Goal: Submit feedback/report problem

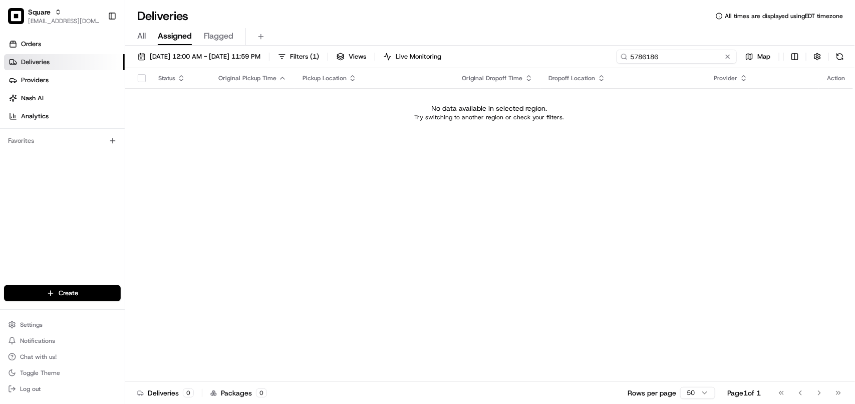
click at [543, 62] on input "5786186" at bounding box center [677, 57] width 120 height 14
type input "5786186"
click at [186, 54] on span "[DATE] 12:00 AM - [DATE] 11:59 PM" at bounding box center [205, 56] width 111 height 9
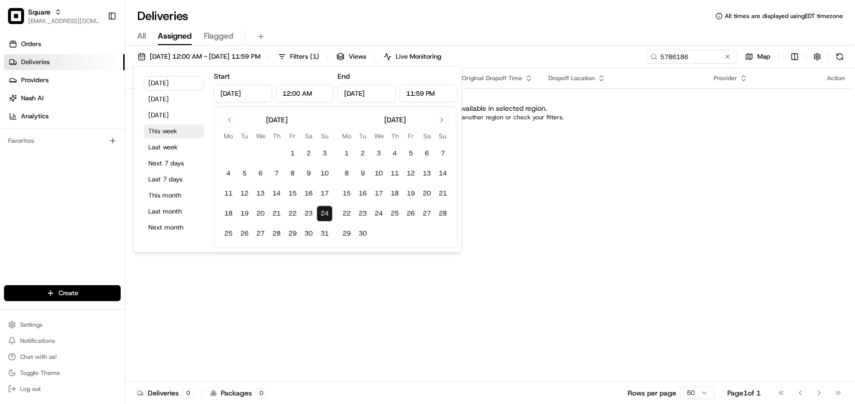
click at [165, 132] on button "This week" at bounding box center [174, 131] width 60 height 14
type input "Aug 18, 2025"
click at [543, 245] on div "Status Original Pickup Time Pickup Location Original Dropoff Time Dropoff Locat…" at bounding box center [489, 225] width 728 height 314
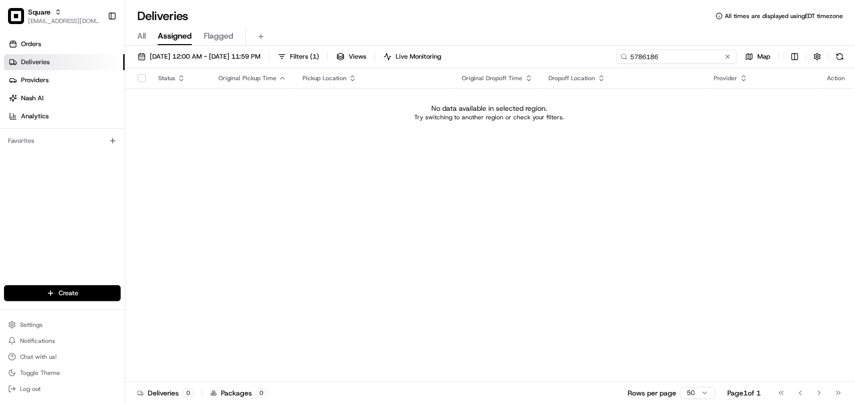
click at [543, 56] on input "5786186" at bounding box center [677, 57] width 120 height 14
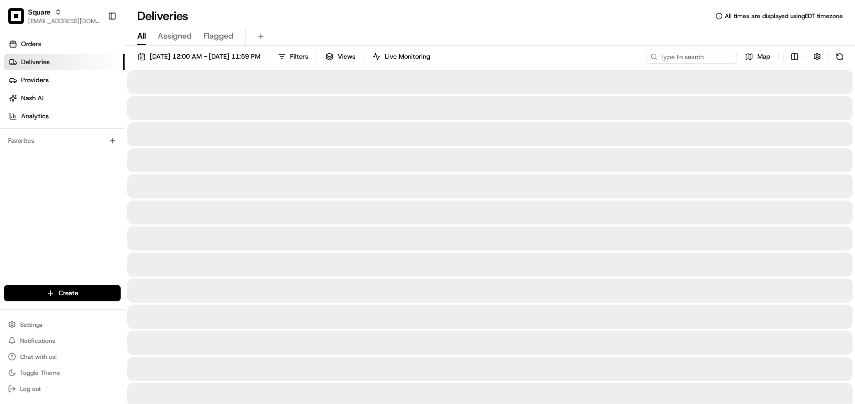
click at [141, 36] on span "All" at bounding box center [141, 36] width 9 height 12
click at [543, 56] on input at bounding box center [677, 57] width 120 height 14
paste input "5786186"
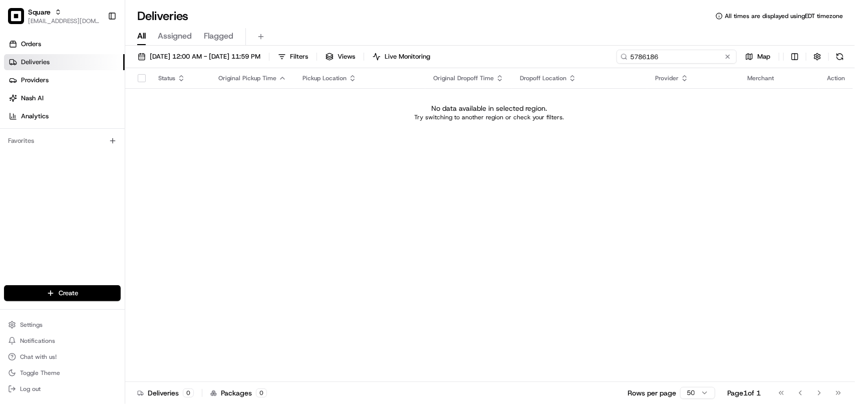
drag, startPoint x: 669, startPoint y: 58, endPoint x: 361, endPoint y: 37, distance: 308.2
click at [361, 37] on div "Deliveries All times are displayed using EDT timezone All Assigned Flagged 08/1…" at bounding box center [490, 202] width 730 height 404
drag, startPoint x: 690, startPoint y: 63, endPoint x: 506, endPoint y: 46, distance: 184.1
click at [509, 46] on div "08/18/2025 12:00 AM - 08/24/2025 11:59 PM Filters Views Live Monitoring thai ji…" at bounding box center [490, 226] width 730 height 360
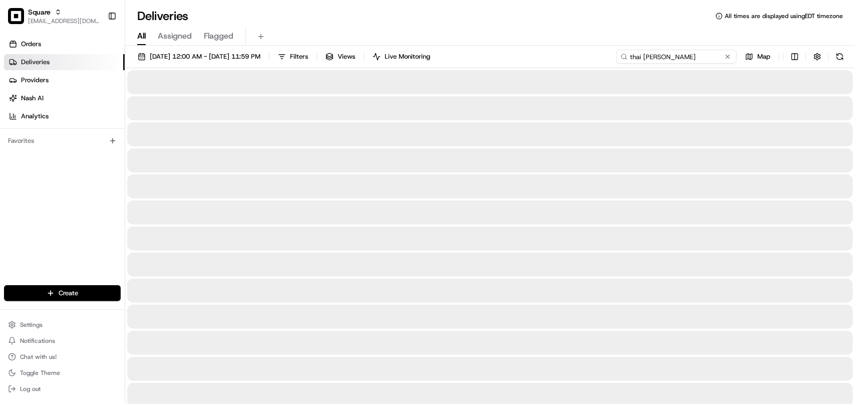
type input "thai jing jing"
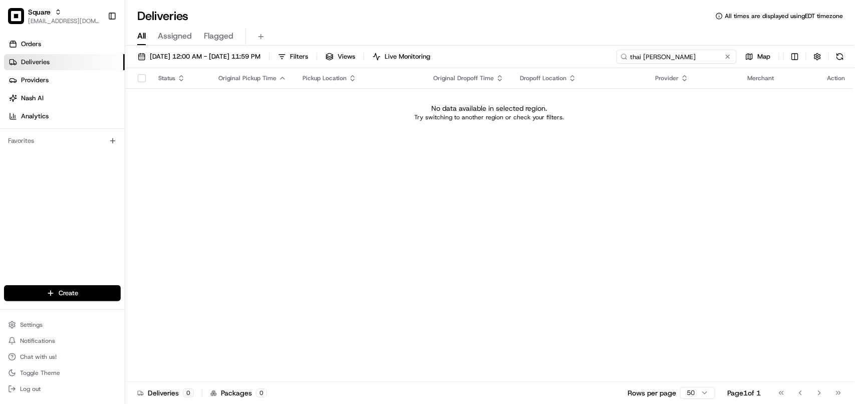
click at [543, 57] on input "thai jing jing" at bounding box center [677, 57] width 120 height 14
drag, startPoint x: 687, startPoint y: 57, endPoint x: 531, endPoint y: 58, distance: 156.3
click at [531, 58] on div "08/18/2025 12:00 AM - 08/24/2025 11:59 PM Filters Views Live Monitoring thai ji…" at bounding box center [490, 59] width 730 height 19
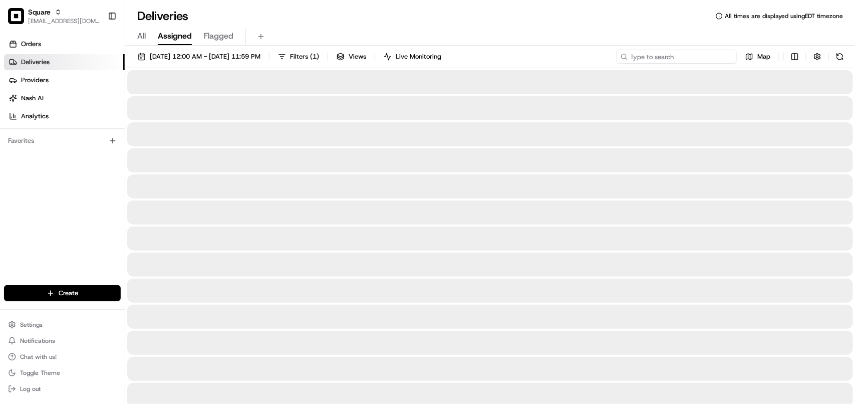
click at [684, 58] on input at bounding box center [677, 57] width 120 height 14
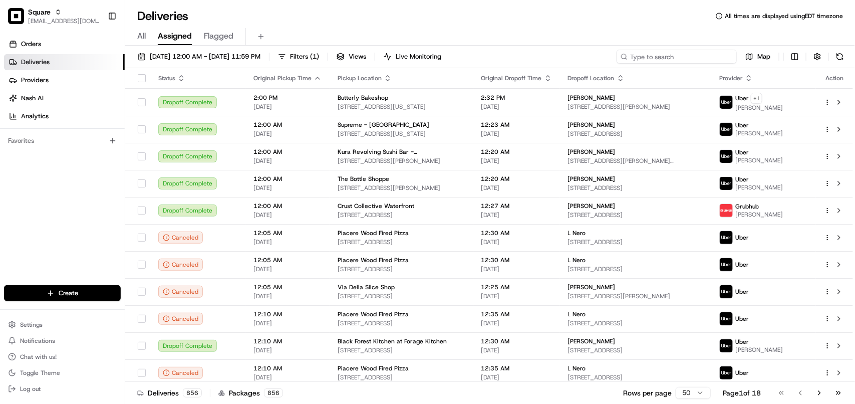
click at [684, 58] on input at bounding box center [677, 57] width 120 height 14
paste input "thai jing jing"
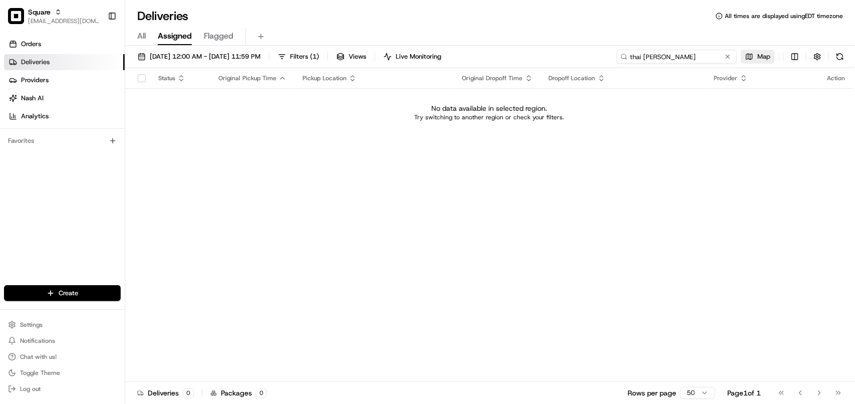
drag, startPoint x: 640, startPoint y: 57, endPoint x: 769, endPoint y: 56, distance: 129.2
click at [769, 56] on div "thai jing jing Map" at bounding box center [732, 57] width 230 height 14
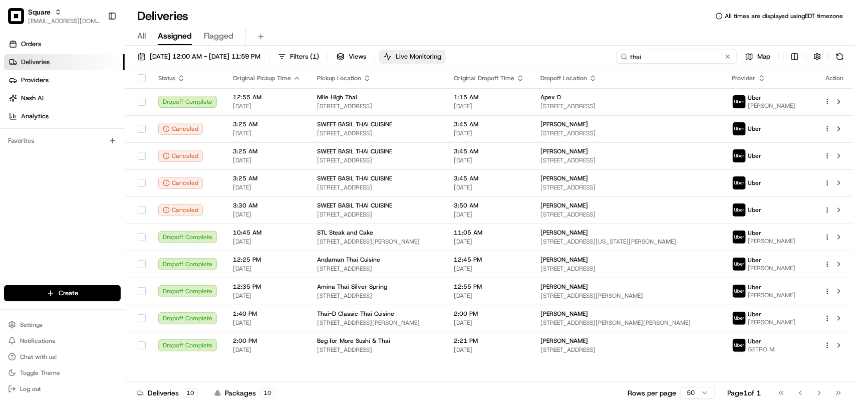
drag, startPoint x: 655, startPoint y: 61, endPoint x: 484, endPoint y: 60, distance: 170.8
click at [484, 60] on div "08/24/2025 12:00 AM - 08/24/2025 11:59 PM Filters ( 1 ) Views Live Monitoring t…" at bounding box center [490, 59] width 730 height 19
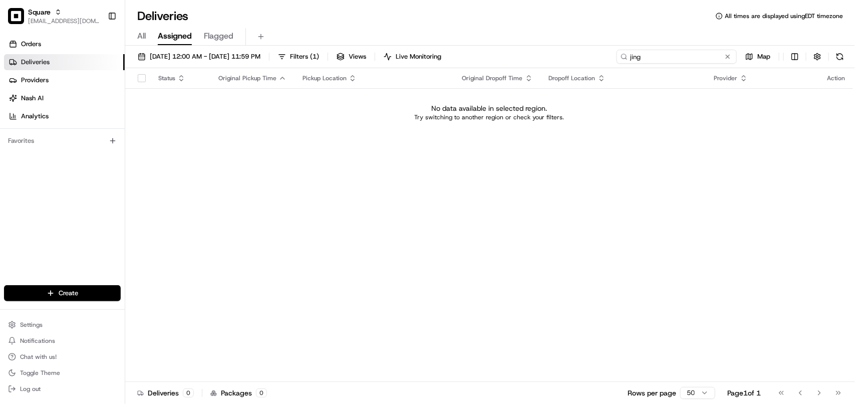
type input "jing"
click at [140, 34] on span "All" at bounding box center [141, 36] width 9 height 12
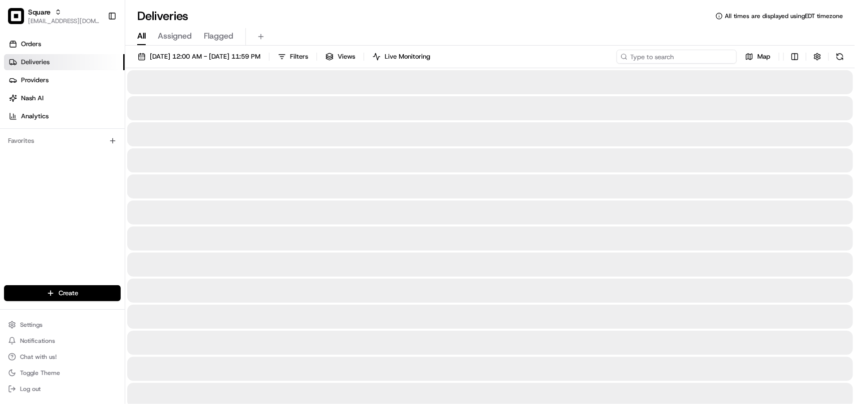
click at [668, 62] on input at bounding box center [677, 57] width 120 height 14
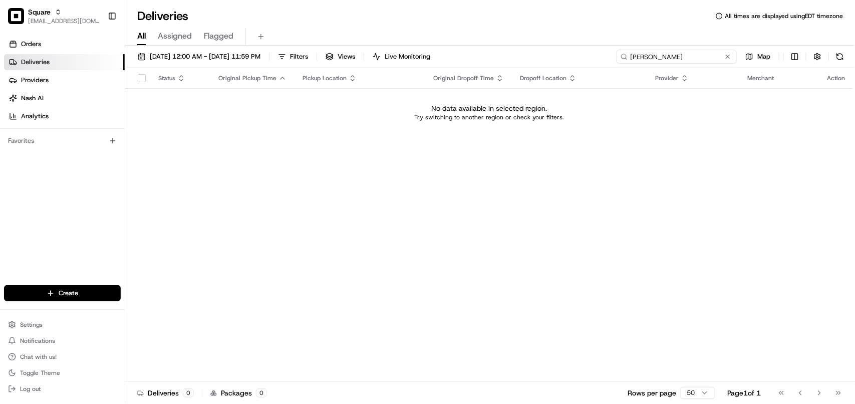
drag, startPoint x: 668, startPoint y: 62, endPoint x: 486, endPoint y: 57, distance: 181.9
click at [486, 57] on div "08/24/2025 12:00 AM - 08/24/2025 11:59 PM Filters Views Live Monitoring jing ji…" at bounding box center [490, 59] width 730 height 19
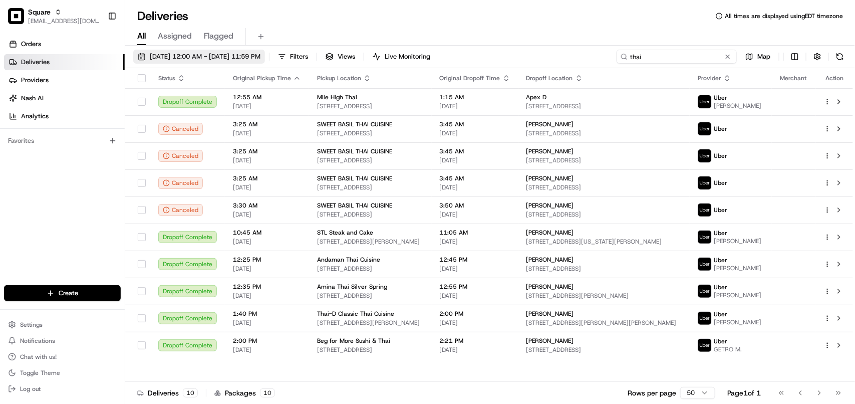
type input "thai"
click at [198, 60] on span "08/24/2025 12:00 AM - 08/24/2025 11:59 PM" at bounding box center [205, 56] width 111 height 9
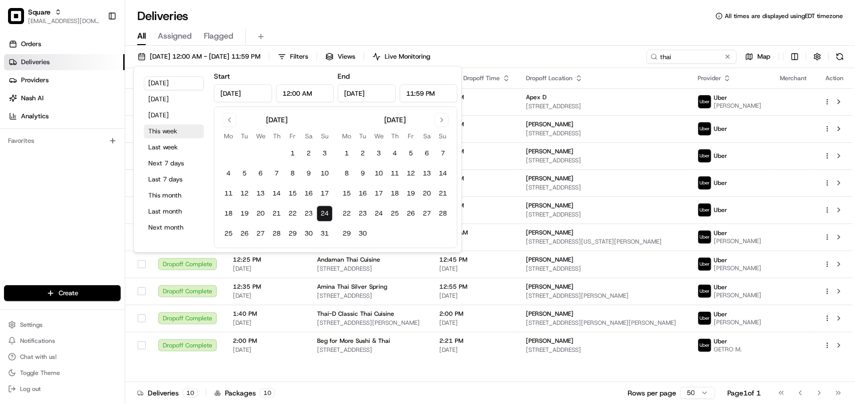
click at [166, 135] on button "This week" at bounding box center [174, 131] width 60 height 14
type input "Aug 18, 2025"
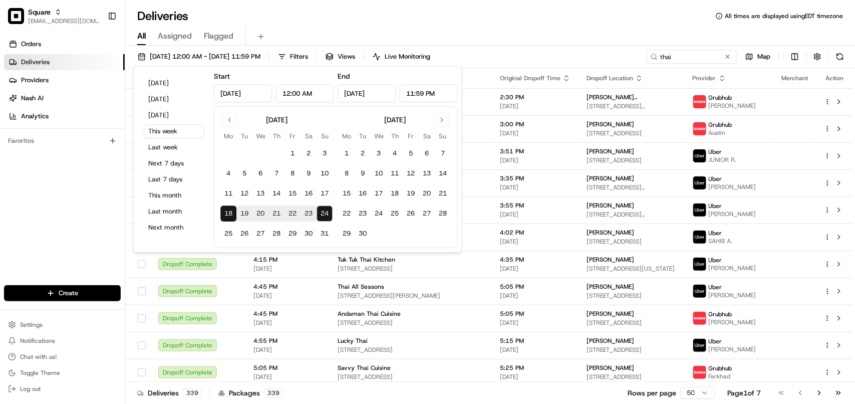
click at [588, 37] on div "All Assigned Flagged" at bounding box center [490, 37] width 730 height 18
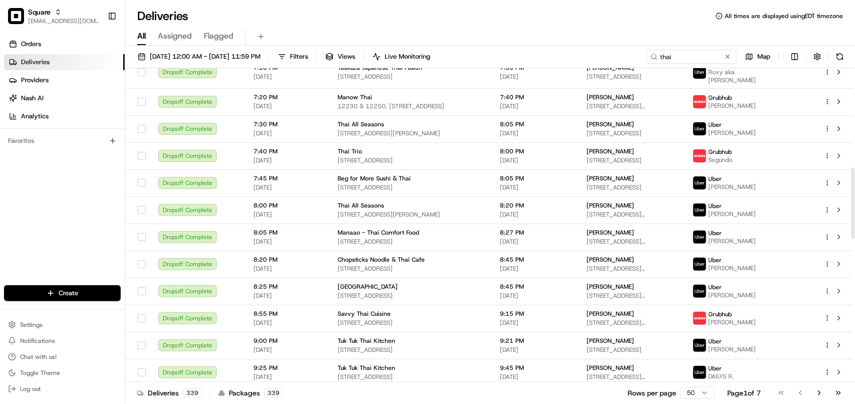
scroll to position [501, 0]
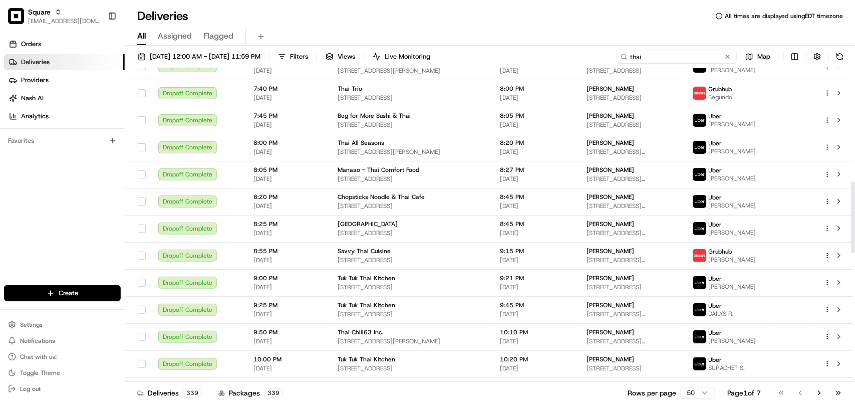
click at [678, 55] on input "thai" at bounding box center [677, 57] width 120 height 14
type input "t"
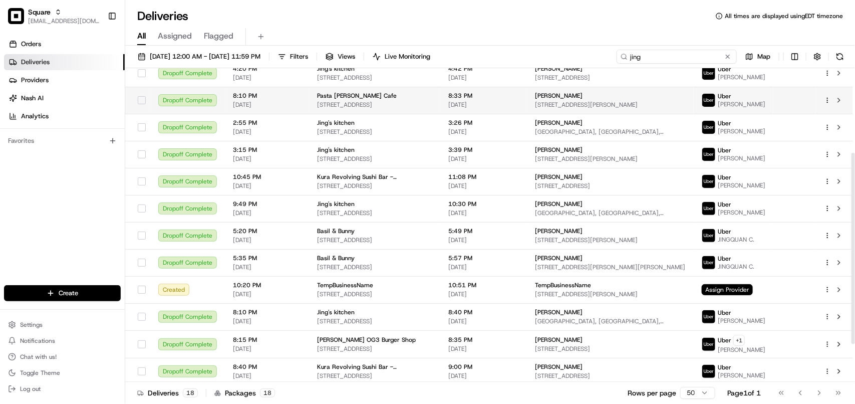
scroll to position [199, 0]
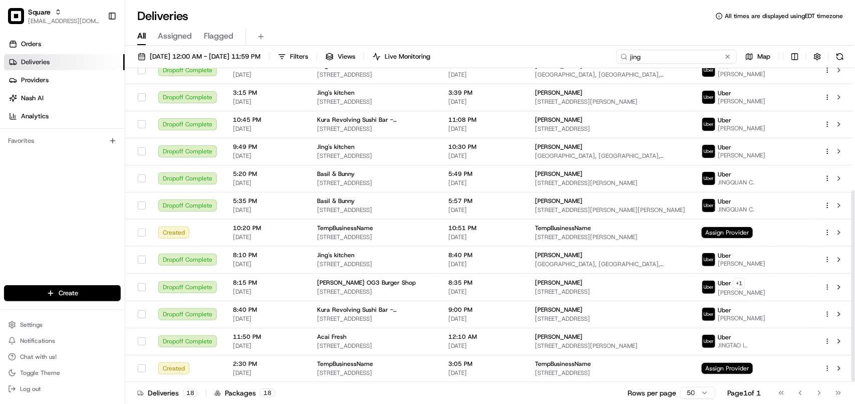
click at [667, 58] on input "jing" at bounding box center [677, 57] width 120 height 14
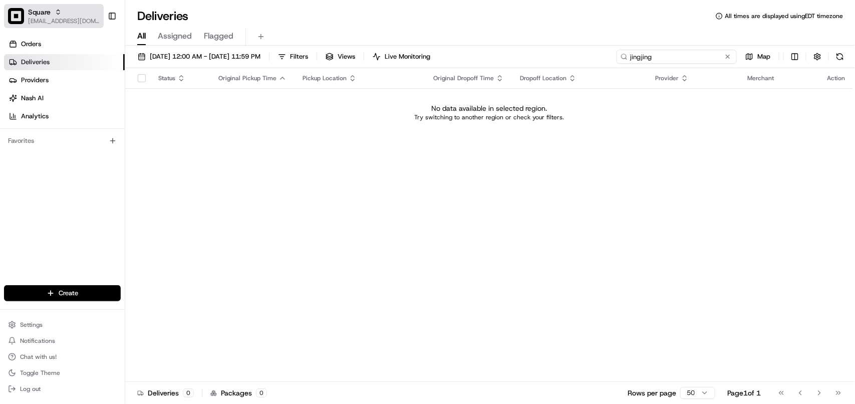
type input "jingjing"
click at [59, 16] on div "Square" at bounding box center [64, 12] width 72 height 10
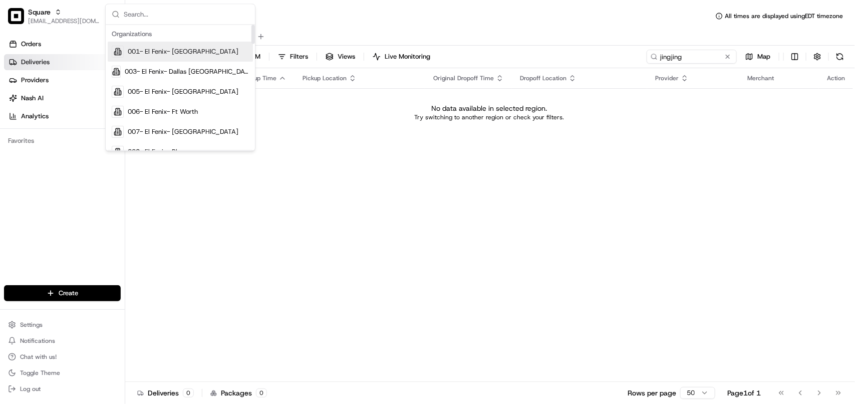
click at [171, 17] on input "text" at bounding box center [186, 15] width 125 height 20
type input "square"
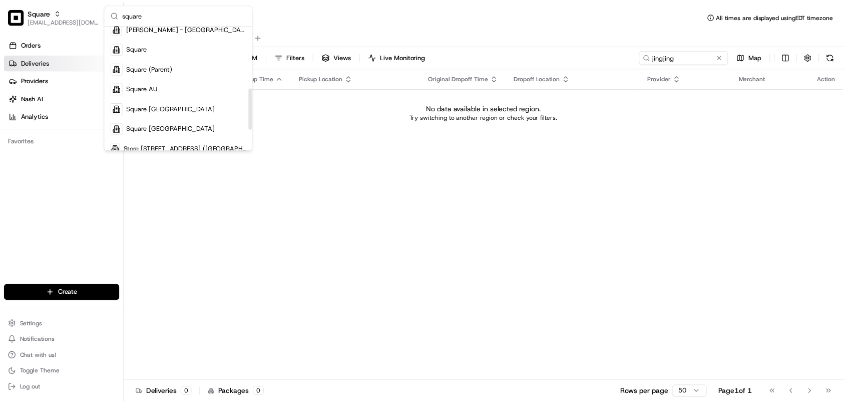
scroll to position [189, 0]
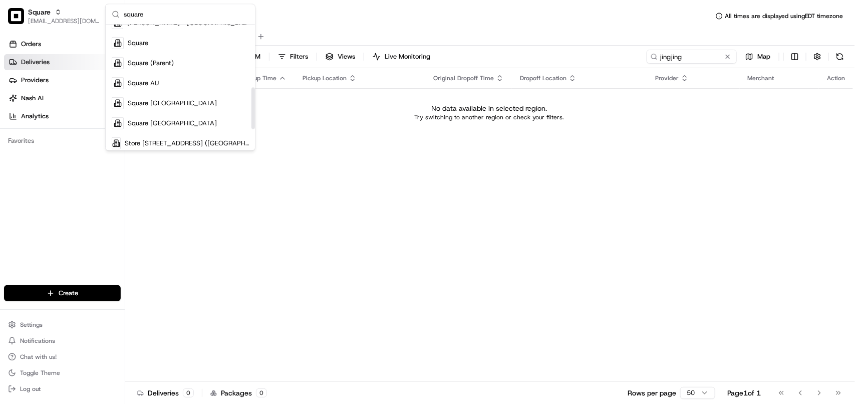
drag, startPoint x: 252, startPoint y: 58, endPoint x: 231, endPoint y: 120, distance: 65.9
click at [251, 120] on div "Suggestions" at bounding box center [253, 109] width 4 height 42
click at [178, 66] on div "Square (Parent)" at bounding box center [180, 63] width 145 height 20
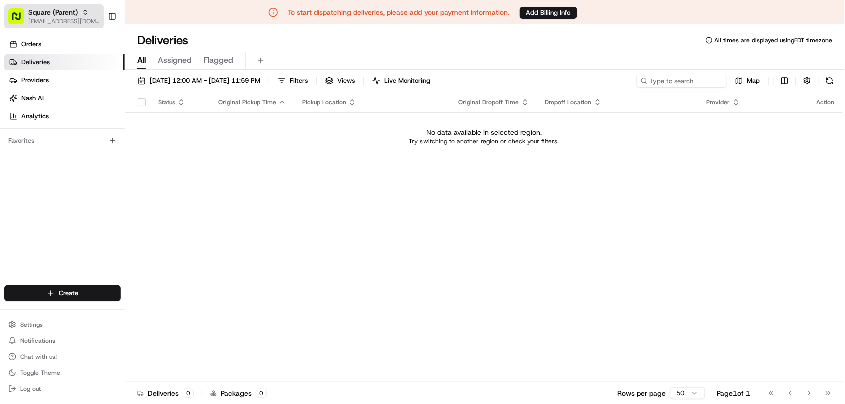
click at [69, 19] on span "[EMAIL_ADDRESS][DOMAIN_NAME]" at bounding box center [64, 21] width 72 height 8
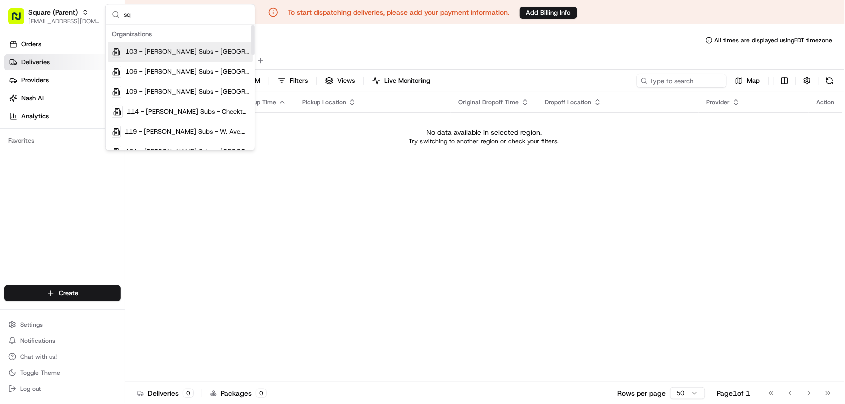
scroll to position [112, 0]
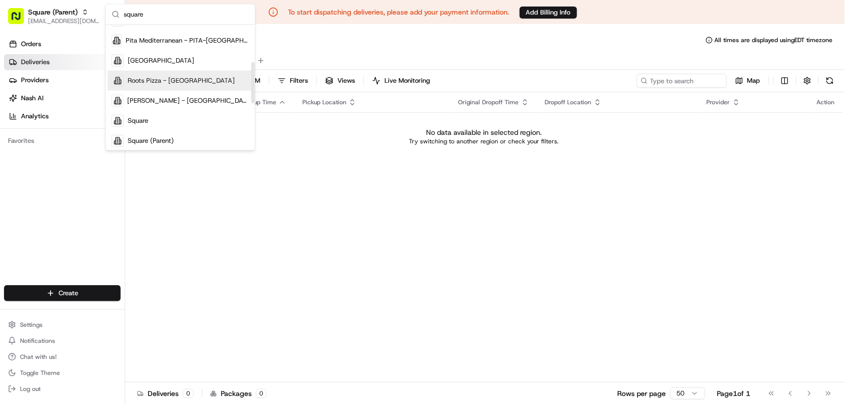
type input "square"
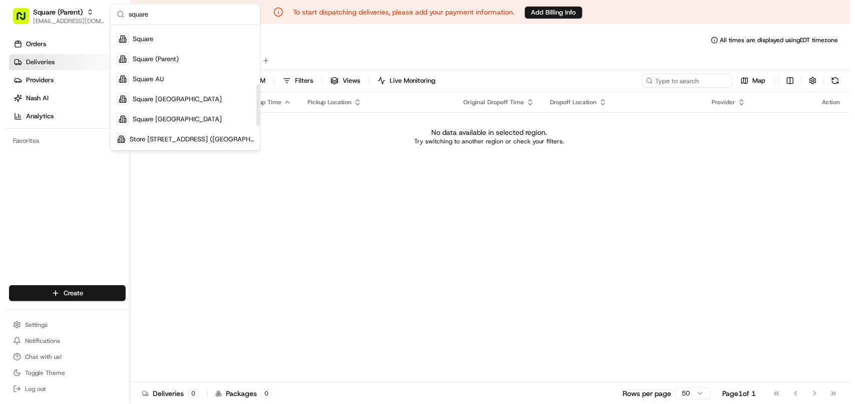
scroll to position [203, 0]
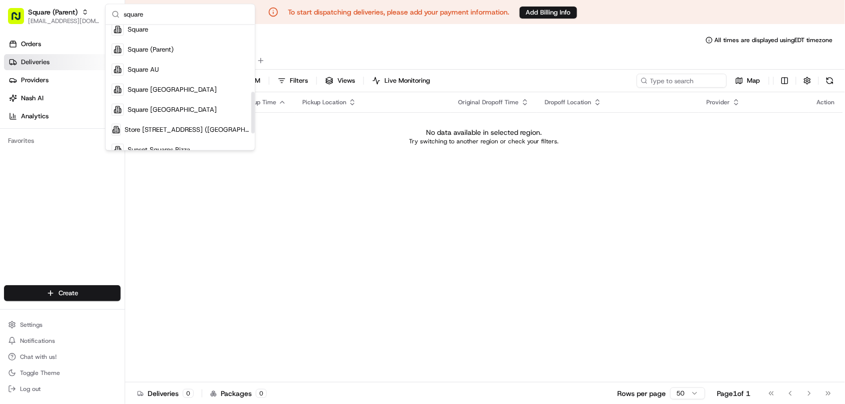
drag, startPoint x: 253, startPoint y: 86, endPoint x: 251, endPoint y: 112, distance: 25.6
click at [251, 112] on div "Suggestions" at bounding box center [253, 113] width 4 height 42
click at [199, 72] on div "Square AU" at bounding box center [180, 70] width 145 height 20
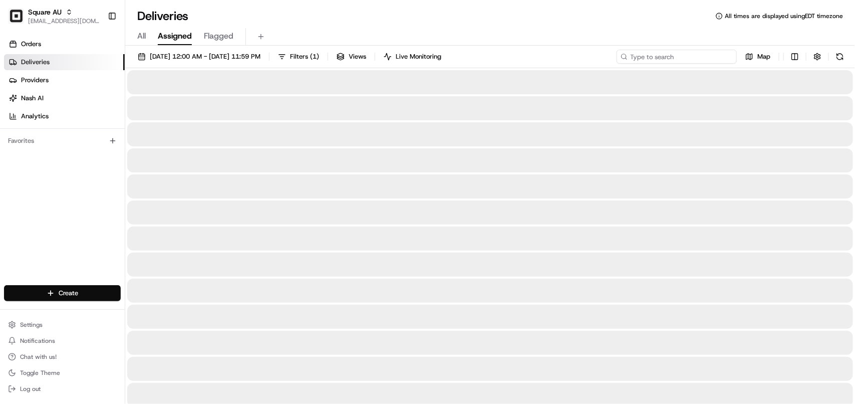
click at [672, 56] on input at bounding box center [677, 57] width 120 height 14
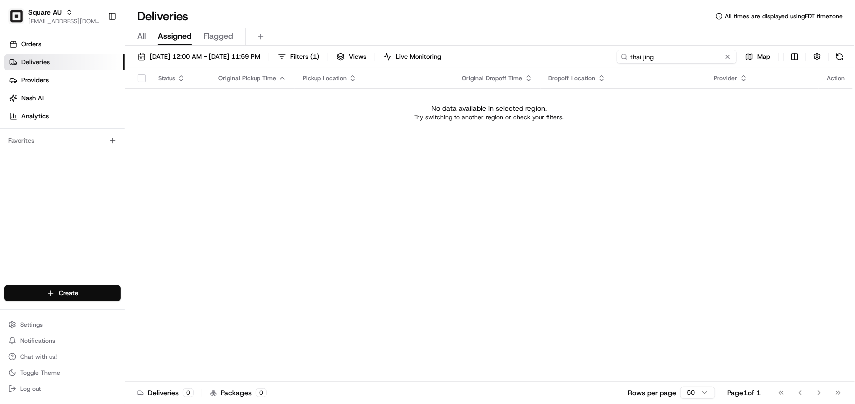
drag, startPoint x: 672, startPoint y: 56, endPoint x: 556, endPoint y: 53, distance: 115.7
click at [556, 53] on div "08/18/2025 12:00 AM - 08/24/2025 11:59 PM Filters ( 1 ) Views Live Monitoring t…" at bounding box center [490, 59] width 730 height 19
type input "thai jing"
click at [43, 12] on span "Square AU" at bounding box center [45, 12] width 34 height 10
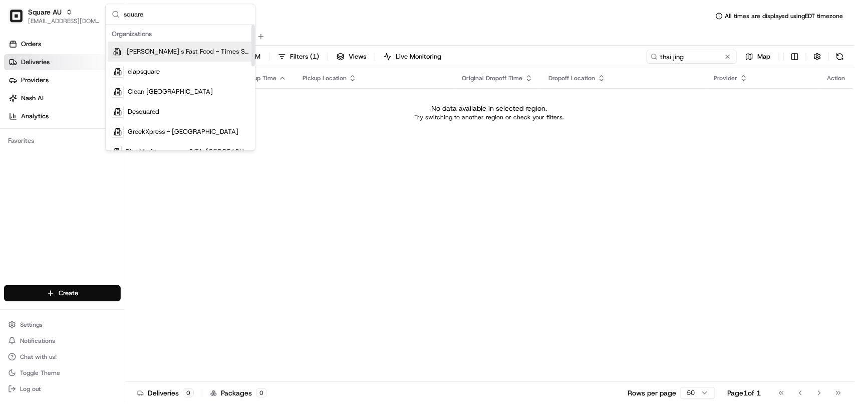
type input "square"
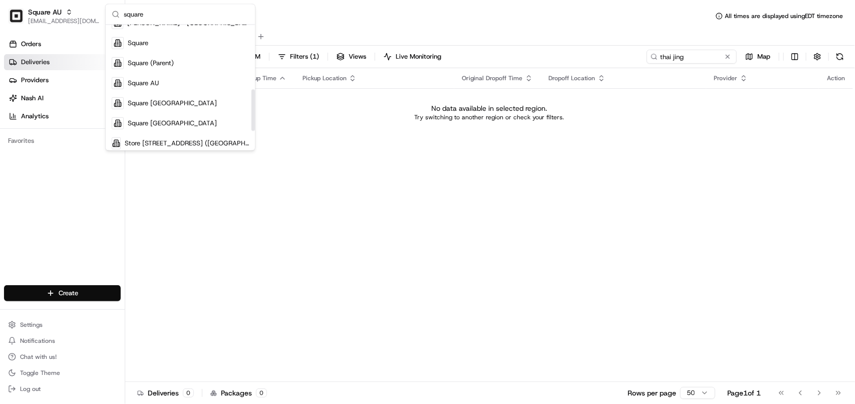
scroll to position [195, 0]
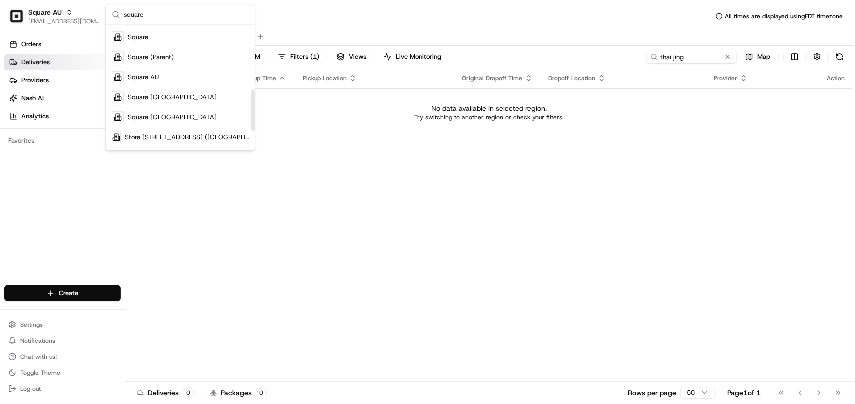
drag, startPoint x: 254, startPoint y: 52, endPoint x: 243, endPoint y: 116, distance: 65.5
click at [251, 116] on div "Suggestions" at bounding box center [253, 110] width 4 height 42
click at [187, 98] on div "Square CA" at bounding box center [180, 97] width 145 height 20
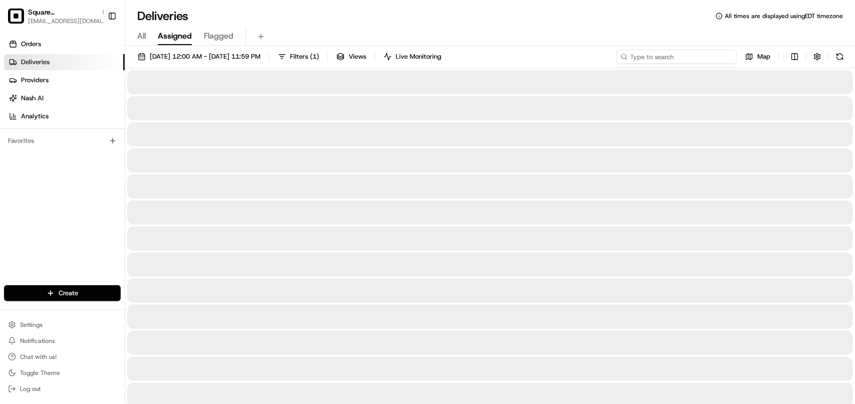
click at [672, 59] on input at bounding box center [677, 57] width 120 height 14
paste input "thai jing"
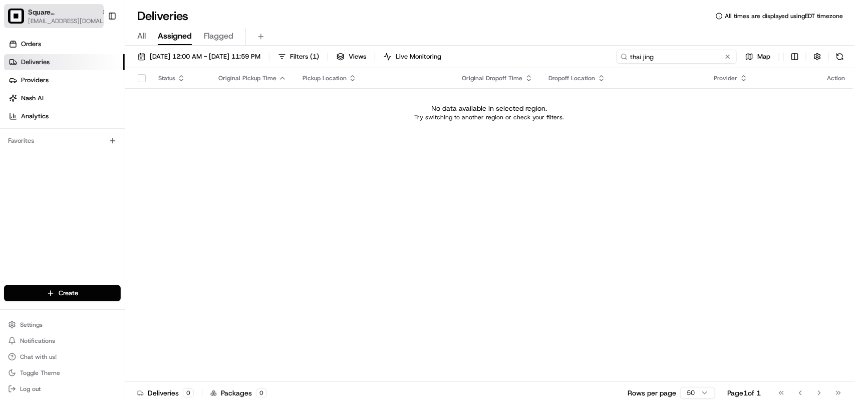
type input "thai jing"
click at [48, 16] on span "Square CA" at bounding box center [62, 12] width 69 height 10
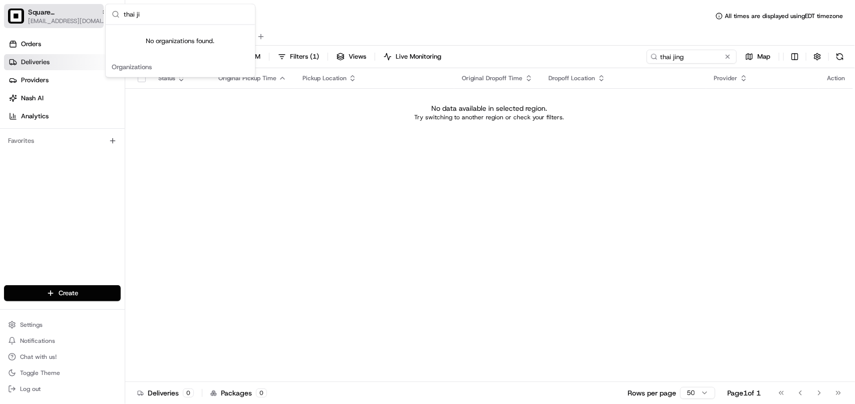
type input "thai ji"
click at [44, 17] on span "[EMAIL_ADDRESS][DOMAIN_NAME]" at bounding box center [68, 21] width 80 height 8
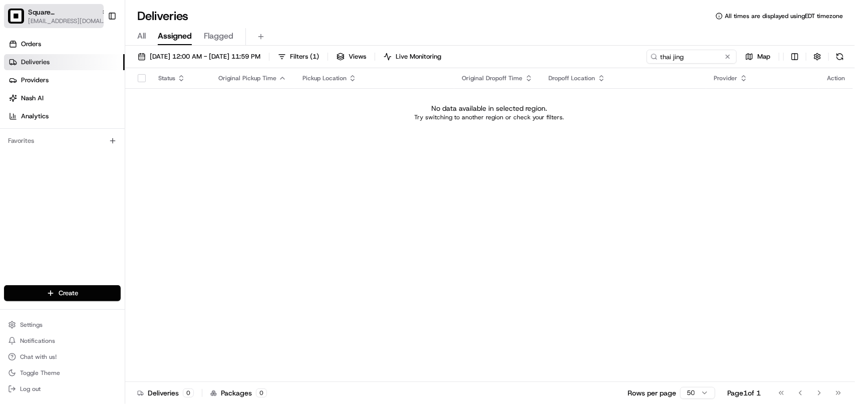
click at [70, 19] on span "[EMAIL_ADDRESS][DOMAIN_NAME]" at bounding box center [68, 21] width 80 height 8
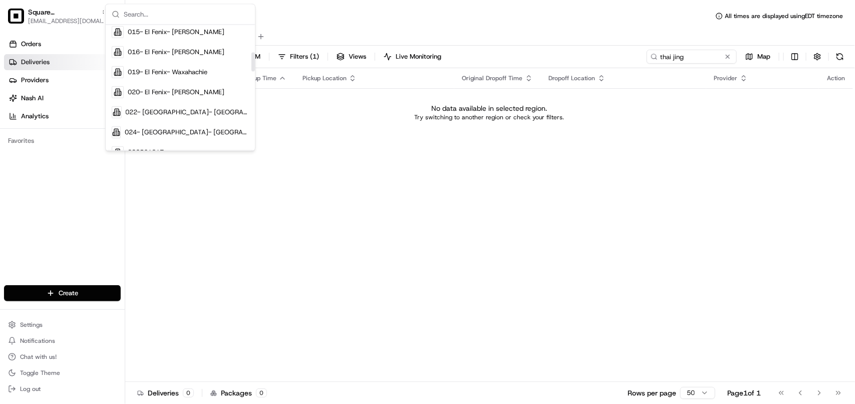
scroll to position [176, 0]
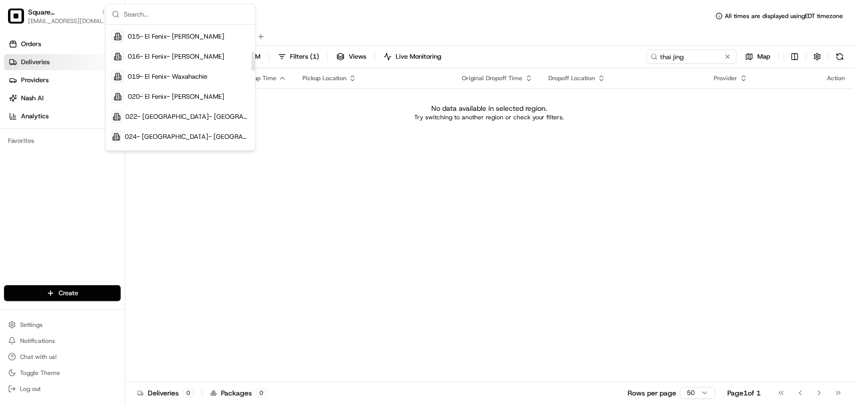
drag, startPoint x: 251, startPoint y: 40, endPoint x: 244, endPoint y: 67, distance: 27.5
click at [251, 67] on div "Suggestions" at bounding box center [253, 61] width 4 height 19
click at [462, 230] on div "Status Original Pickup Time Pickup Location Original Dropoff Time Dropoff Locat…" at bounding box center [489, 225] width 728 height 314
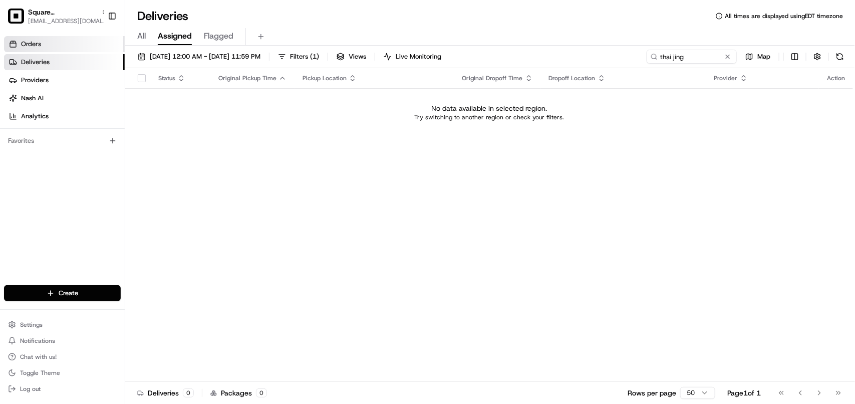
click at [53, 42] on link "Orders" at bounding box center [64, 44] width 121 height 16
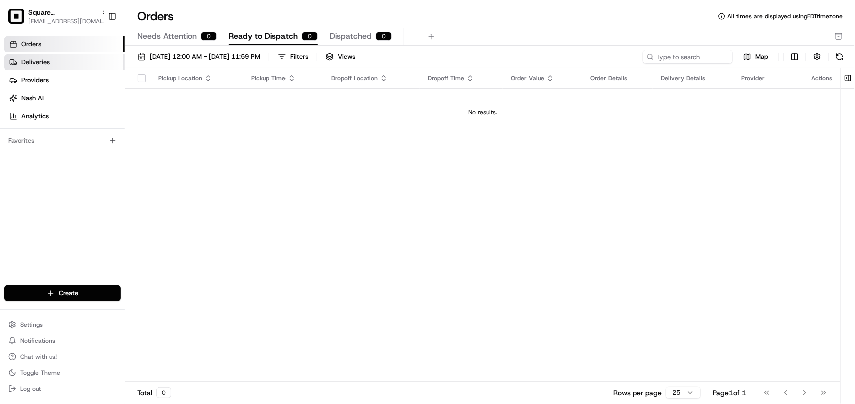
click at [72, 64] on link "Deliveries" at bounding box center [64, 62] width 121 height 16
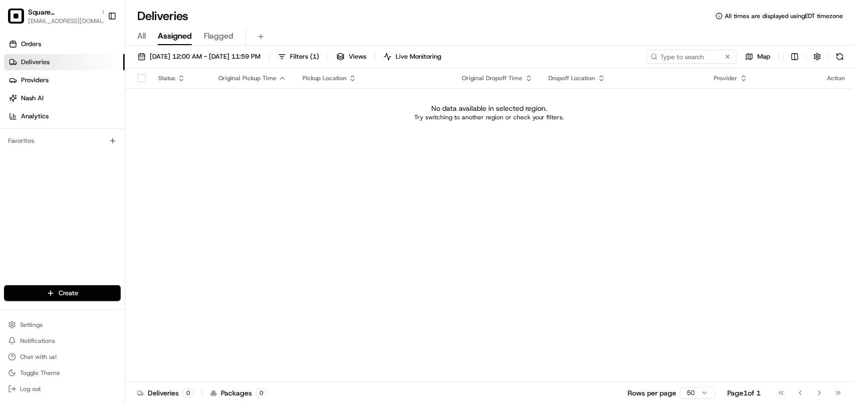
click at [140, 37] on span "All" at bounding box center [141, 36] width 9 height 12
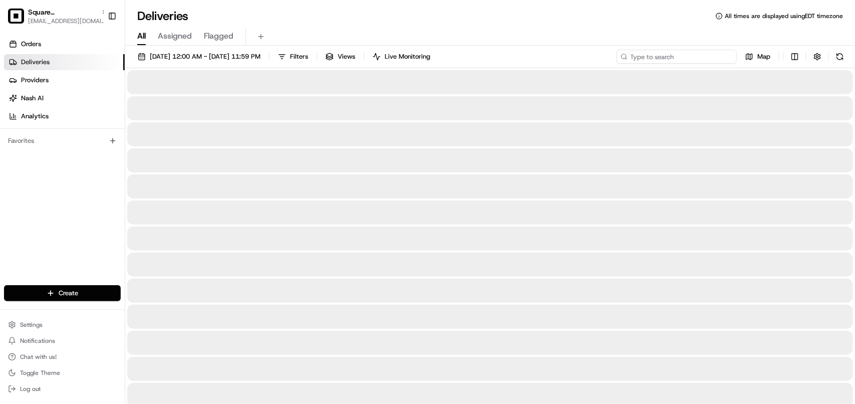
click at [677, 57] on input at bounding box center [677, 57] width 120 height 14
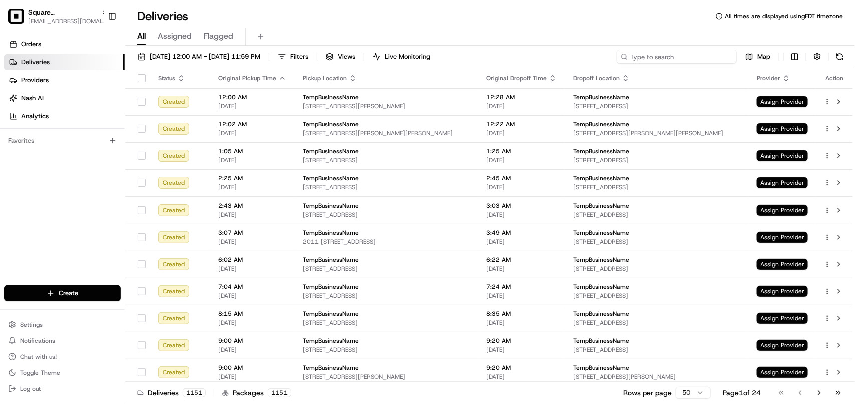
click at [657, 57] on input at bounding box center [677, 57] width 120 height 14
paste input "thai jing"
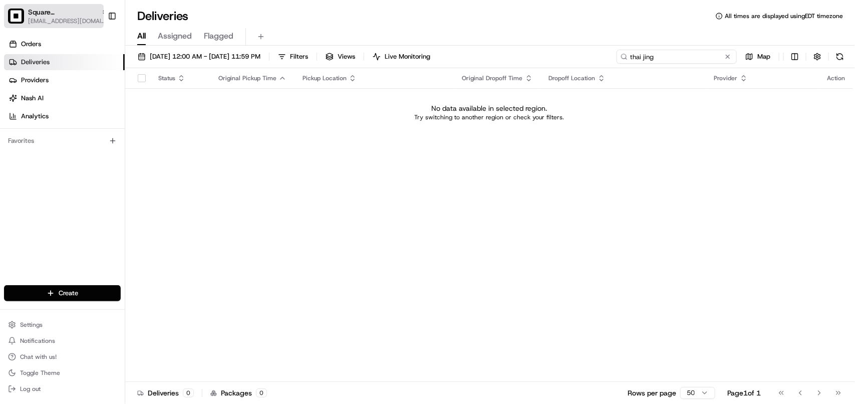
type input "thai jing"
click at [63, 18] on span "[EMAIL_ADDRESS][DOMAIN_NAME]" at bounding box center [68, 21] width 80 height 8
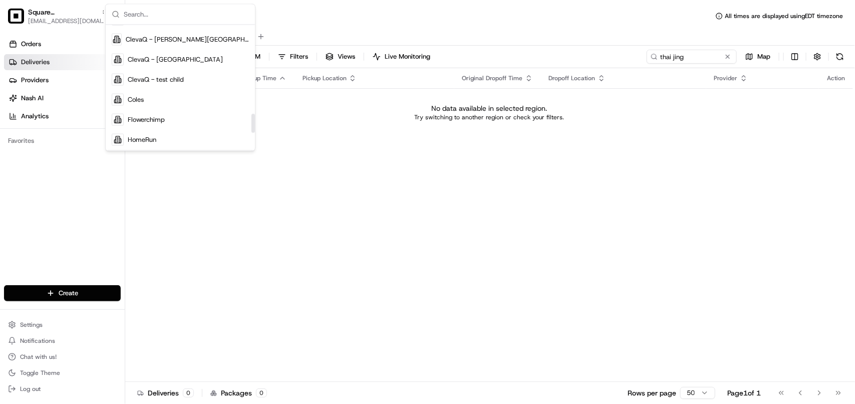
scroll to position [586, 0]
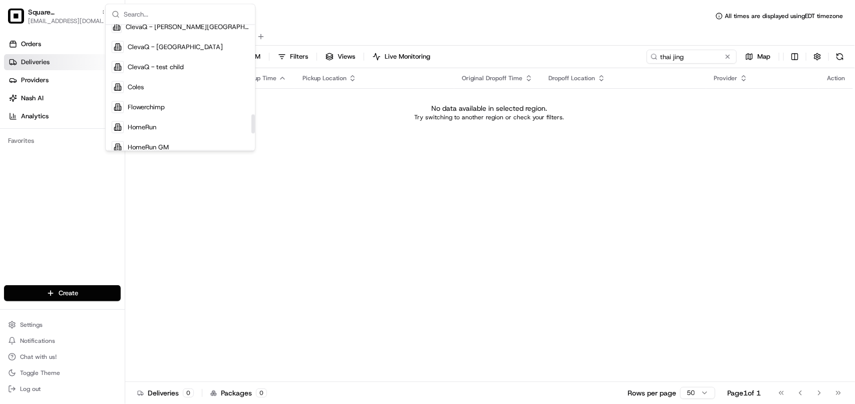
drag, startPoint x: 253, startPoint y: 41, endPoint x: 245, endPoint y: 130, distance: 90.0
click at [251, 130] on div "Suggestions" at bounding box center [253, 123] width 4 height 19
click at [139, 18] on input "text" at bounding box center [186, 15] width 125 height 20
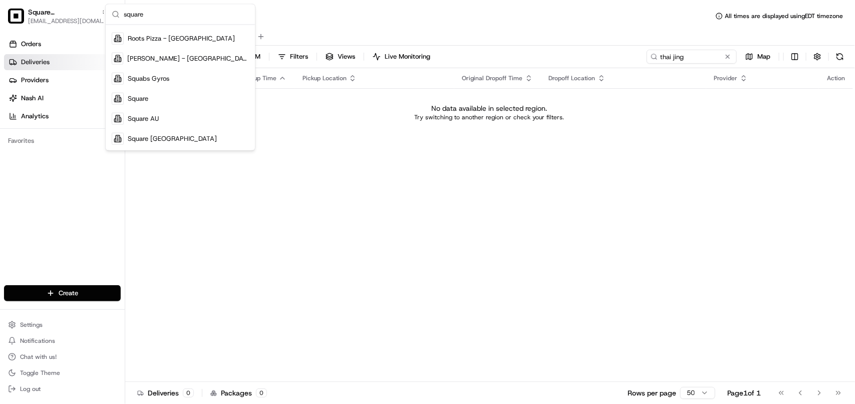
scroll to position [254, 0]
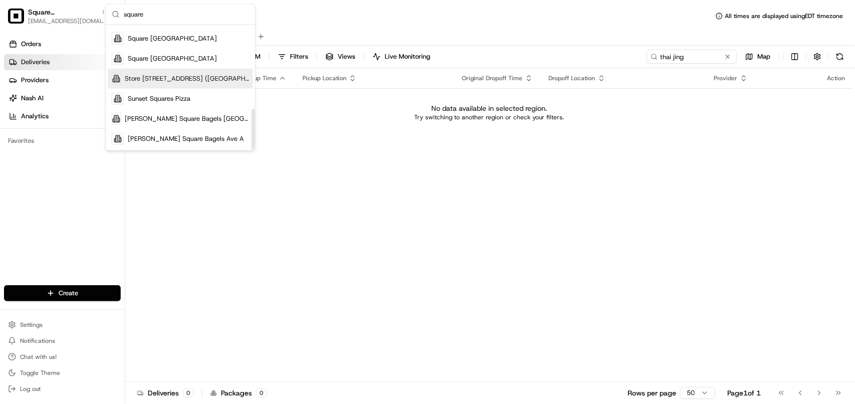
type input "square"
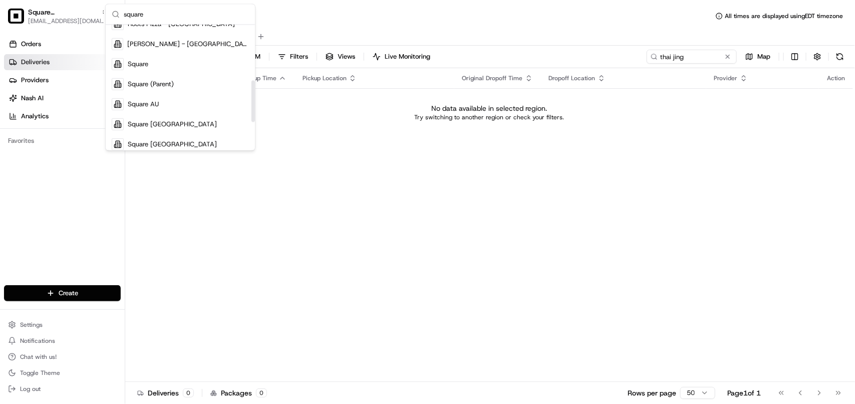
drag, startPoint x: 251, startPoint y: 119, endPoint x: 240, endPoint y: 85, distance: 35.3
click at [252, 89] on div "Suggestions" at bounding box center [253, 102] width 4 height 42
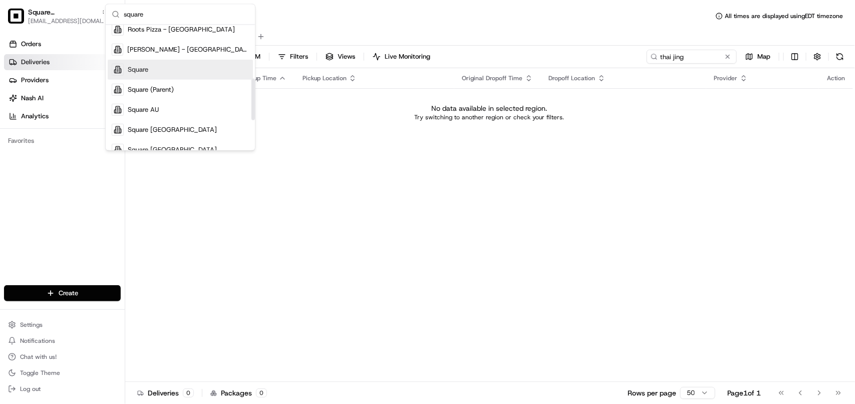
click at [196, 67] on div "Square" at bounding box center [180, 70] width 145 height 20
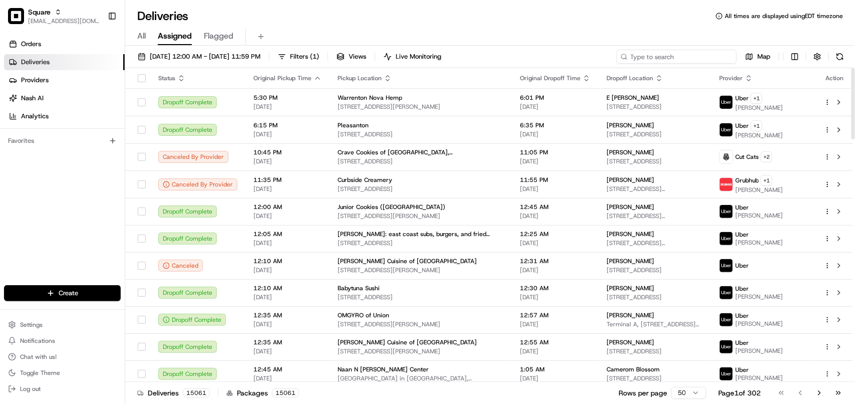
click at [659, 60] on input at bounding box center [677, 57] width 120 height 14
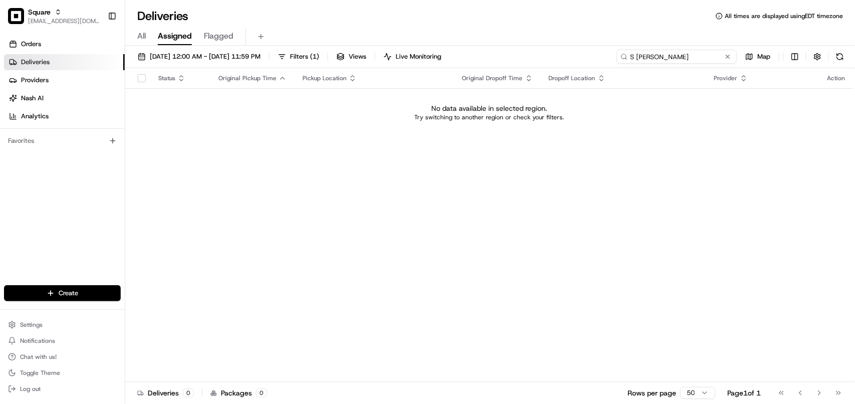
click at [645, 59] on input "S Feeney" at bounding box center [677, 57] width 120 height 14
click at [685, 51] on input "S Feeney" at bounding box center [677, 57] width 120 height 14
drag, startPoint x: 676, startPoint y: 61, endPoint x: 585, endPoint y: 60, distance: 91.2
click at [585, 60] on div "08/18/2025 12:00 AM - 08/24/2025 11:59 PM Filters ( 1 ) Views Live Monitoring S…" at bounding box center [490, 59] width 730 height 19
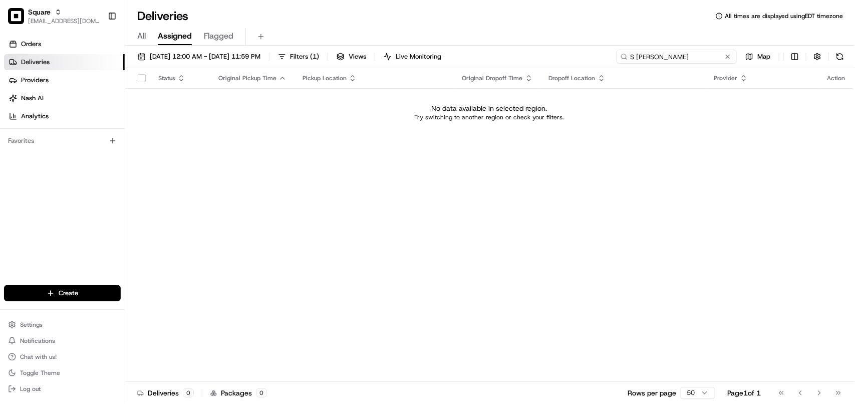
type input "S Feeney"
drag, startPoint x: 39, startPoint y: 42, endPoint x: 39, endPoint y: 53, distance: 11.5
click at [39, 42] on span "Orders" at bounding box center [31, 44] width 20 height 9
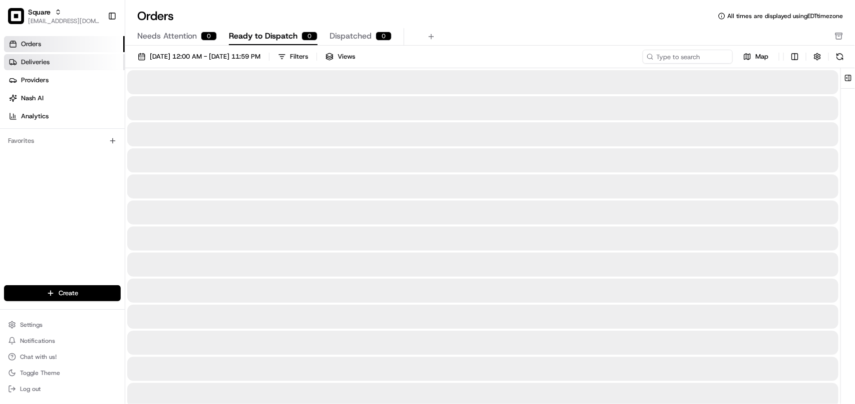
click at [41, 64] on span "Deliveries" at bounding box center [35, 62] width 29 height 9
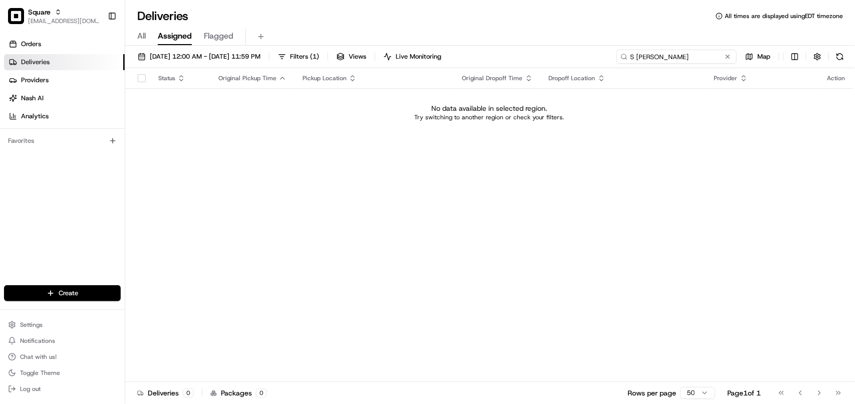
drag, startPoint x: 695, startPoint y: 56, endPoint x: 542, endPoint y: 56, distance: 152.8
click at [542, 56] on div "08/18/2025 12:00 AM - 08/24/2025 11:59 PM Filters ( 1 ) Views Live Monitoring S…" at bounding box center [490, 59] width 730 height 19
paste input "Thai jingjing"
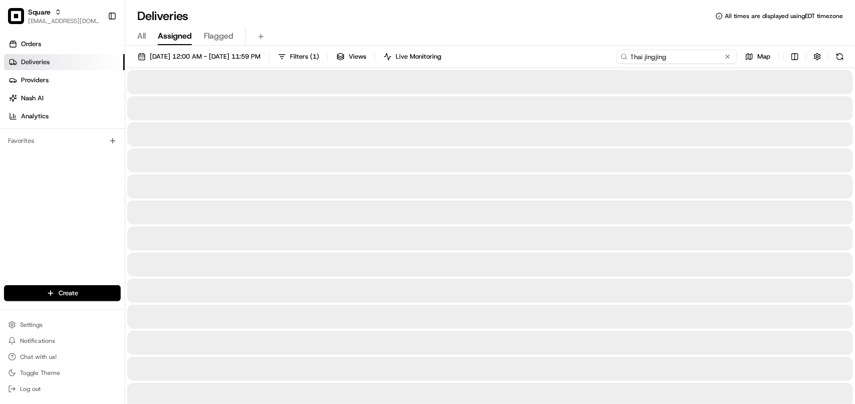
click at [654, 56] on input "Thai jingjing" at bounding box center [677, 57] width 120 height 14
type input "Thai jing jing"
click at [238, 61] on button "08/18/2025 12:00 AM - 08/24/2025 11:59 PM" at bounding box center [199, 57] width 132 height 14
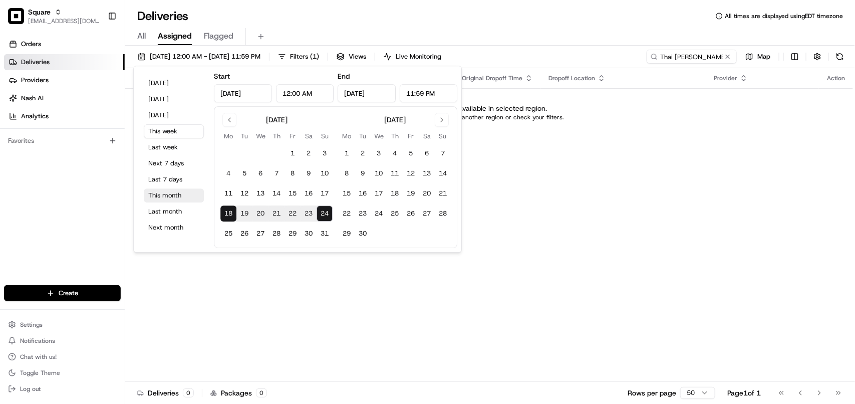
click at [169, 198] on button "This month" at bounding box center [174, 195] width 60 height 14
type input "Aug 1, 2025"
type input "Aug 31, 2025"
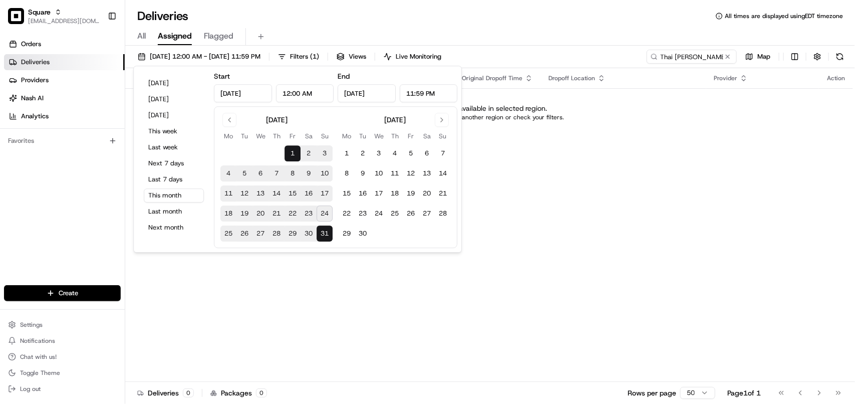
click at [579, 229] on div "Status Original Pickup Time Pickup Location Original Dropoff Time Dropoff Locat…" at bounding box center [489, 225] width 728 height 314
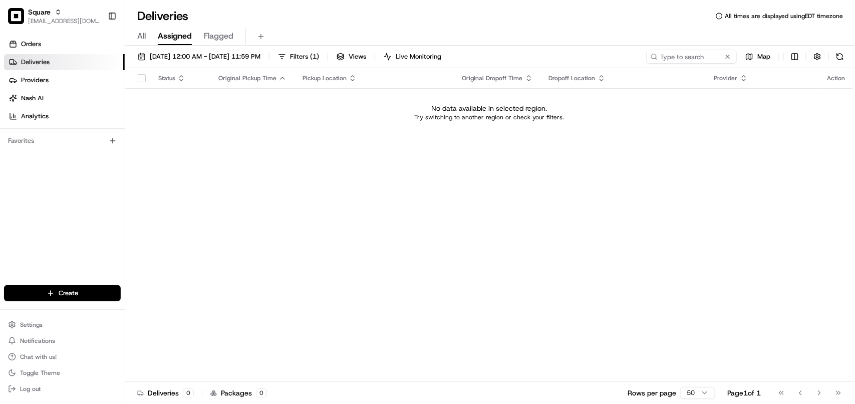
click at [141, 39] on span "All" at bounding box center [141, 36] width 9 height 12
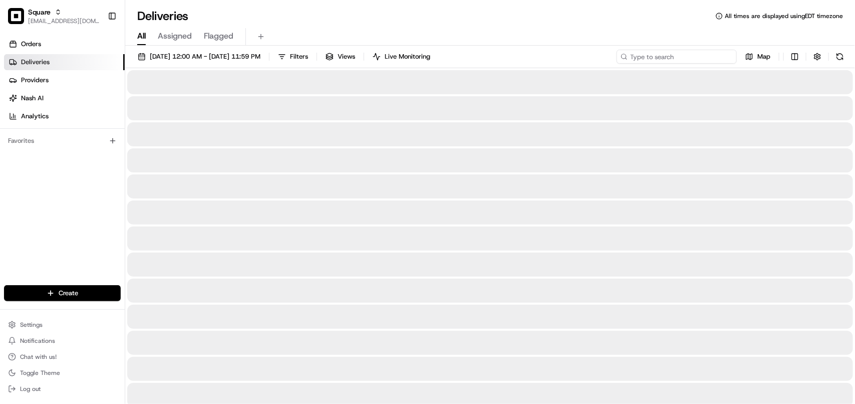
click at [669, 58] on input at bounding box center [677, 57] width 120 height 14
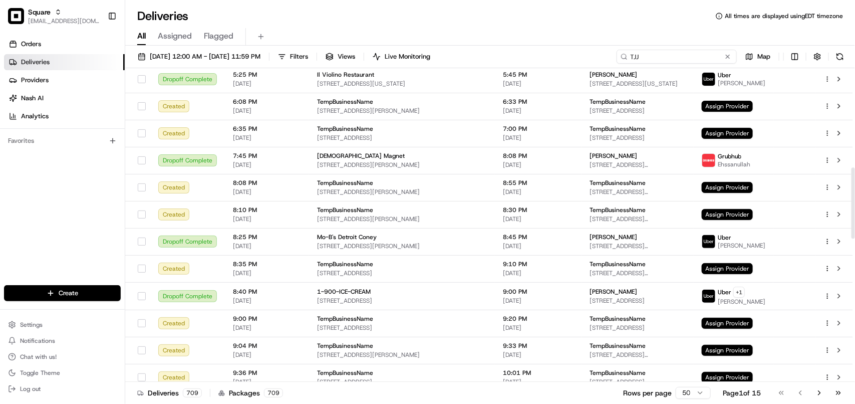
scroll to position [438, 0]
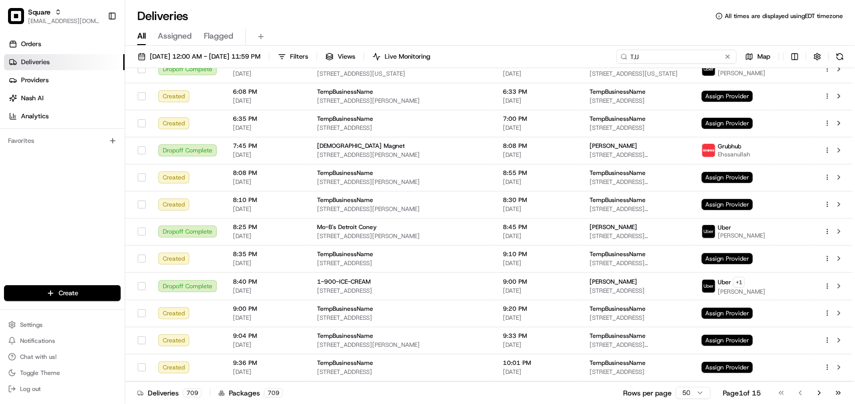
drag, startPoint x: 640, startPoint y: 58, endPoint x: 551, endPoint y: 58, distance: 88.6
click at [551, 58] on div "08/01/2025 12:00 AM - 08/31/2025 11:59 PM Filters Views Live Monitoring TJJ Map" at bounding box center [490, 59] width 730 height 19
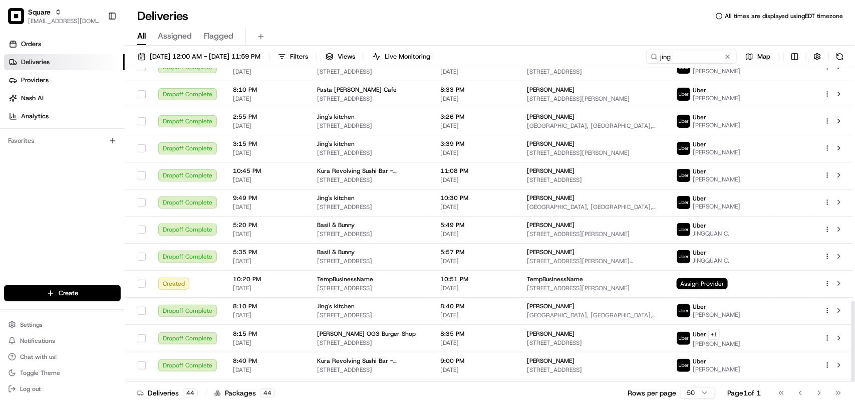
scroll to position [897, 0]
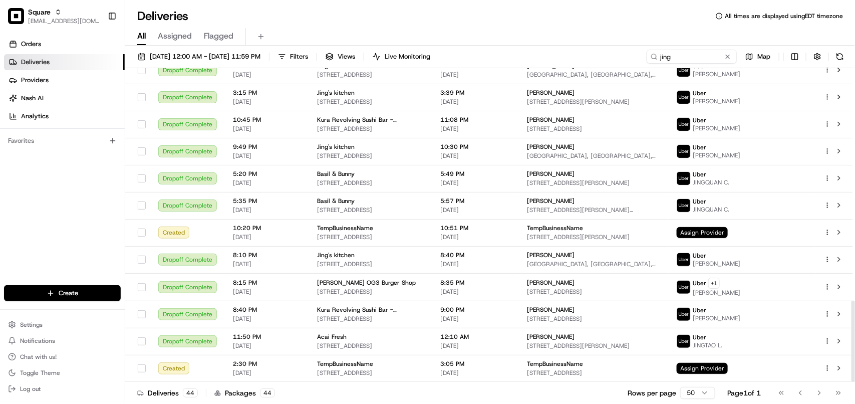
drag, startPoint x: 853, startPoint y: 143, endPoint x: 831, endPoint y: 398, distance: 255.8
click at [851, 382] on div at bounding box center [853, 340] width 4 height 81
drag, startPoint x: 692, startPoint y: 62, endPoint x: 591, endPoint y: 63, distance: 100.7
click at [591, 63] on div "08/01/2025 12:00 AM - 08/31/2025 11:59 PM Filters Views Live Monitoring jing Map" at bounding box center [490, 59] width 730 height 19
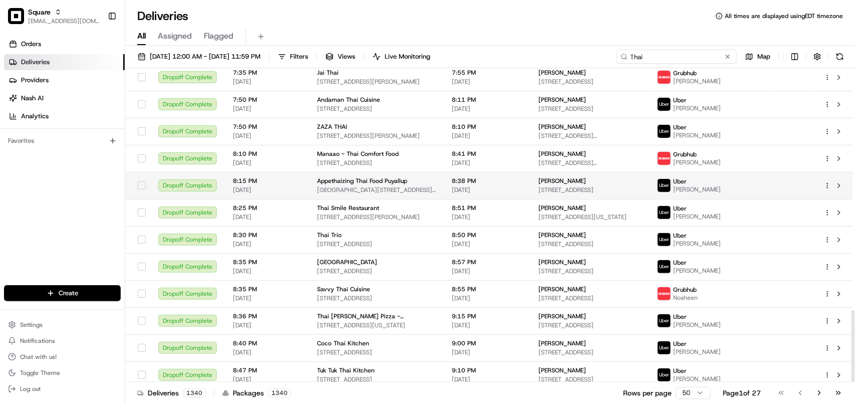
scroll to position [1058, 0]
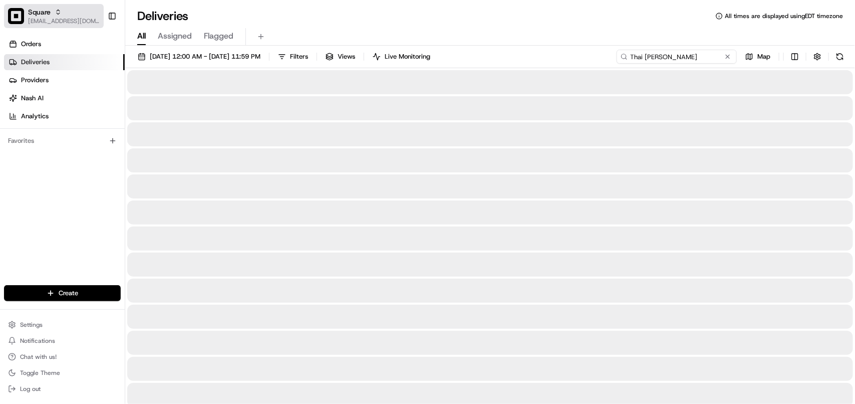
type input "Thai jing jing"
click at [74, 24] on span "[EMAIL_ADDRESS][DOMAIN_NAME]" at bounding box center [64, 21] width 72 height 8
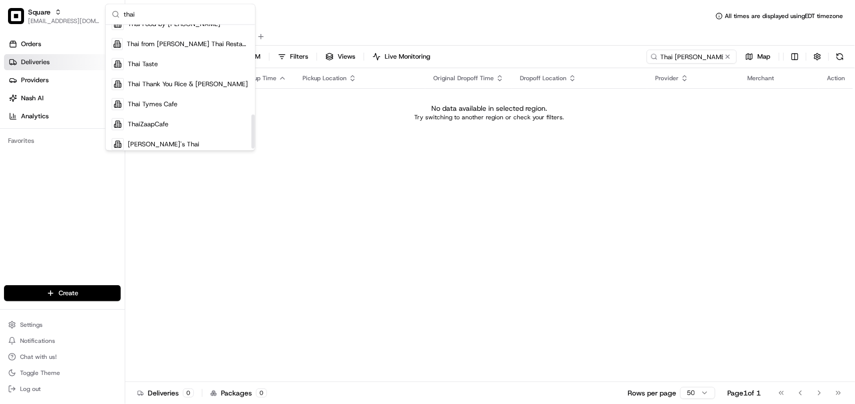
scroll to position [334, 0]
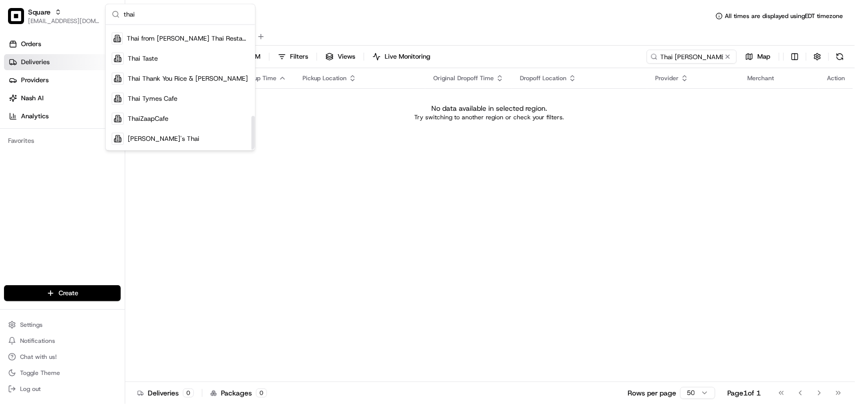
drag, startPoint x: 253, startPoint y: 62, endPoint x: 246, endPoint y: 147, distance: 85.4
click at [251, 147] on div "Suggestions" at bounding box center [253, 133] width 4 height 34
click at [173, 17] on input "thai" at bounding box center [186, 15] width 125 height 20
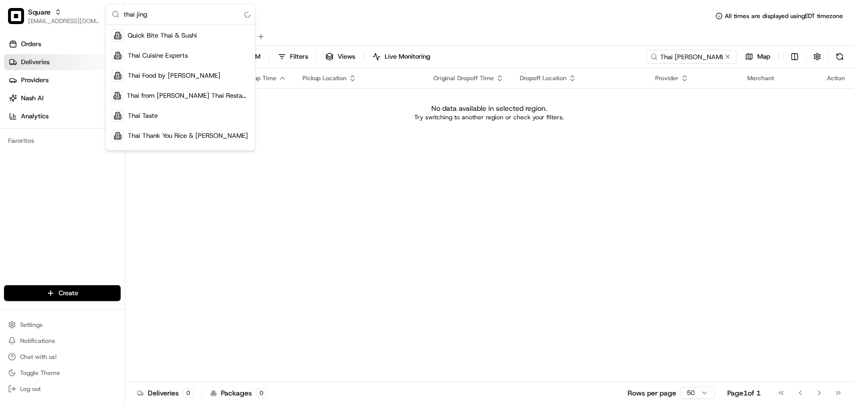
scroll to position [0, 0]
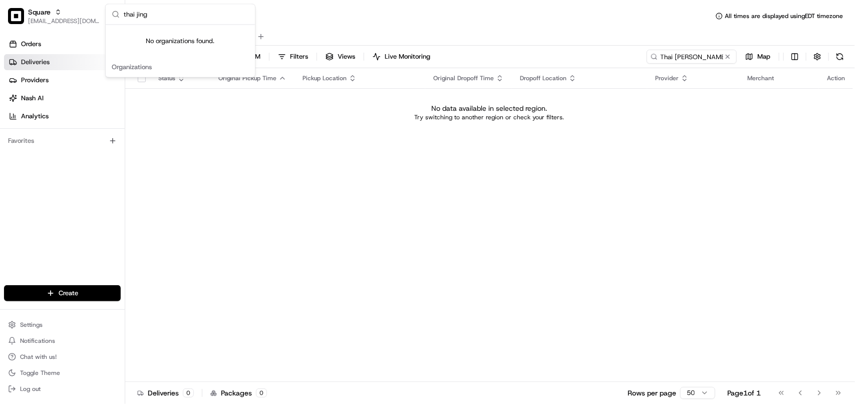
type input "thai jing"
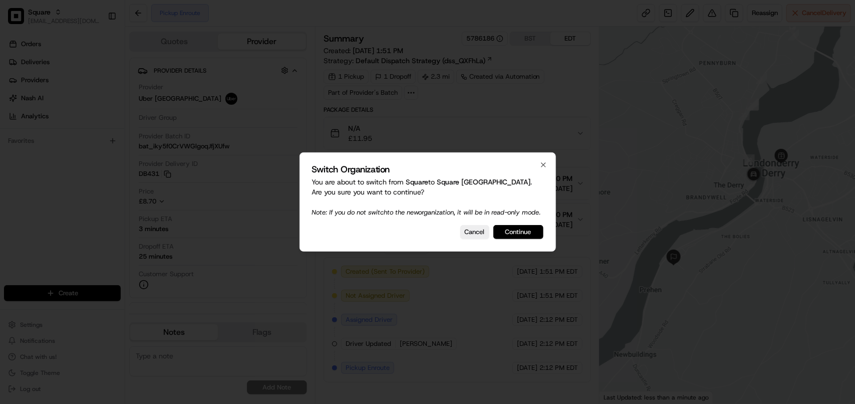
click at [512, 234] on button "Continue" at bounding box center [518, 232] width 50 height 14
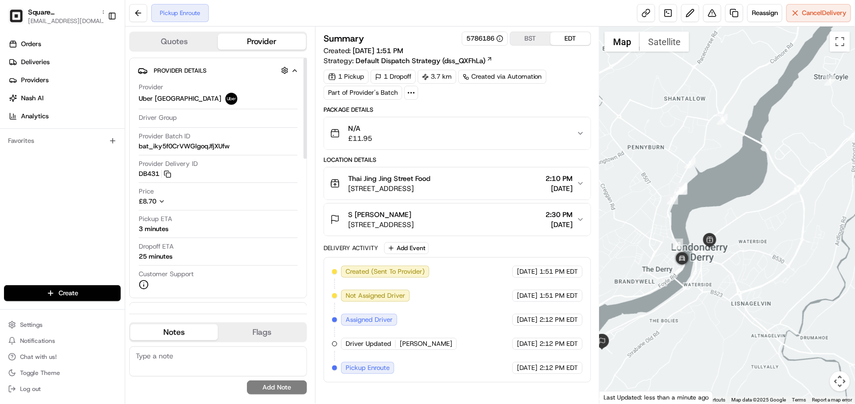
drag, startPoint x: 303, startPoint y: 151, endPoint x: 326, endPoint y: 78, distance: 76.0
click at [307, 77] on div at bounding box center [305, 108] width 4 height 101
click at [303, 119] on div at bounding box center [305, 108] width 4 height 101
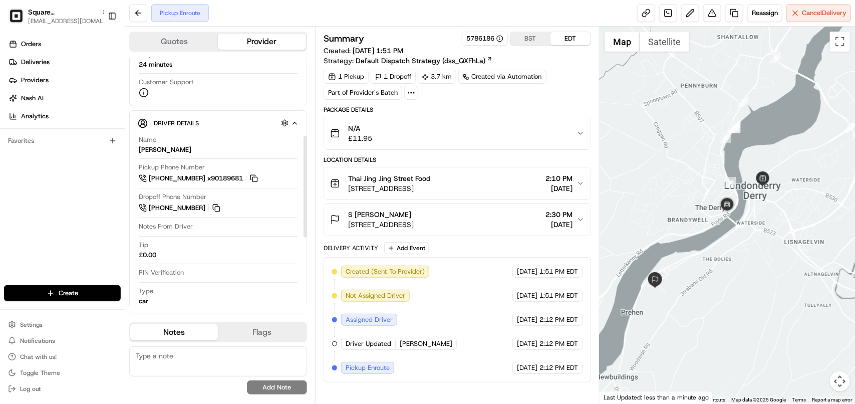
scroll to position [193, 0]
drag, startPoint x: 304, startPoint y: 146, endPoint x: 306, endPoint y: 225, distance: 79.2
click at [306, 225] on div at bounding box center [305, 186] width 4 height 101
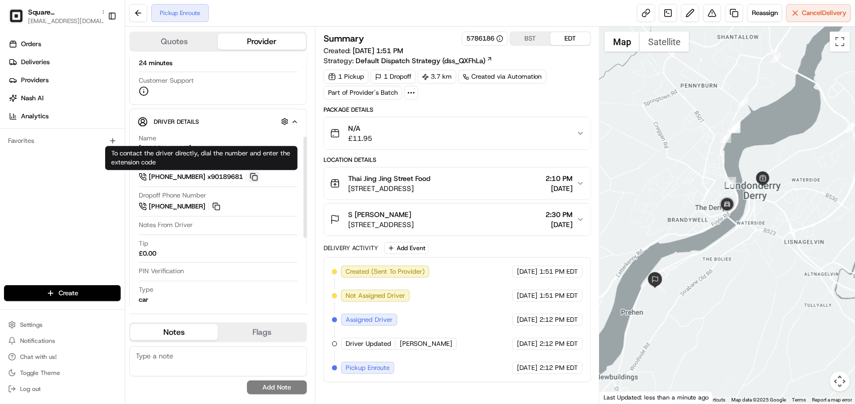
click at [259, 178] on button at bounding box center [253, 176] width 11 height 11
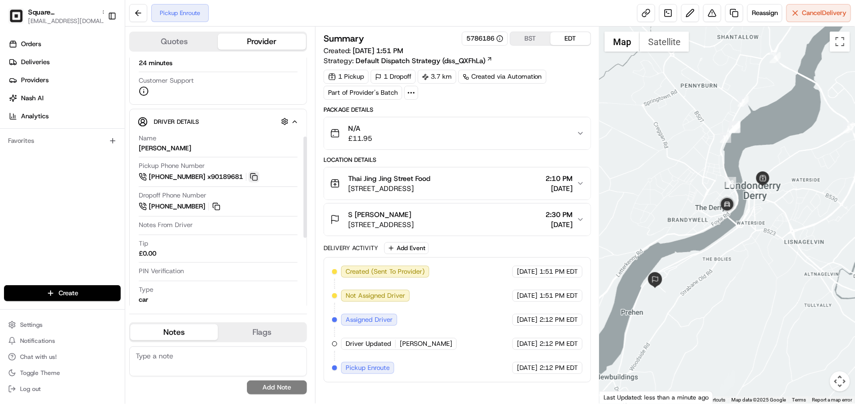
click at [259, 178] on button at bounding box center [253, 176] width 11 height 11
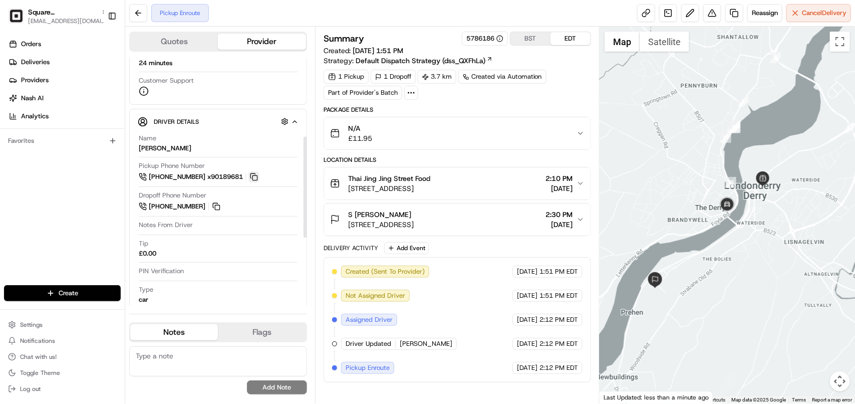
click at [259, 178] on button at bounding box center [253, 176] width 11 height 11
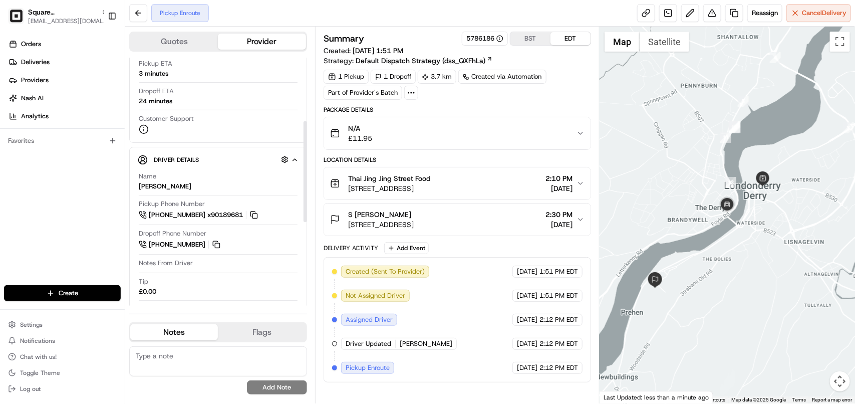
scroll to position [158, 0]
drag, startPoint x: 304, startPoint y: 168, endPoint x: 306, endPoint y: 153, distance: 14.6
click at [306, 153] on div at bounding box center [305, 172] width 4 height 101
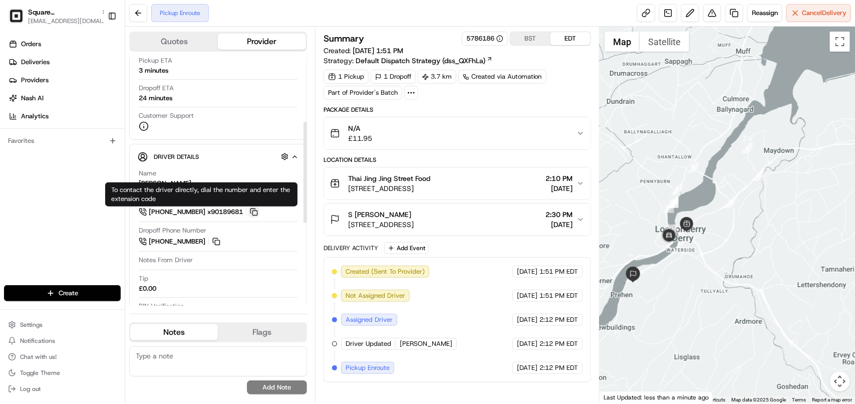
scroll to position [96, 0]
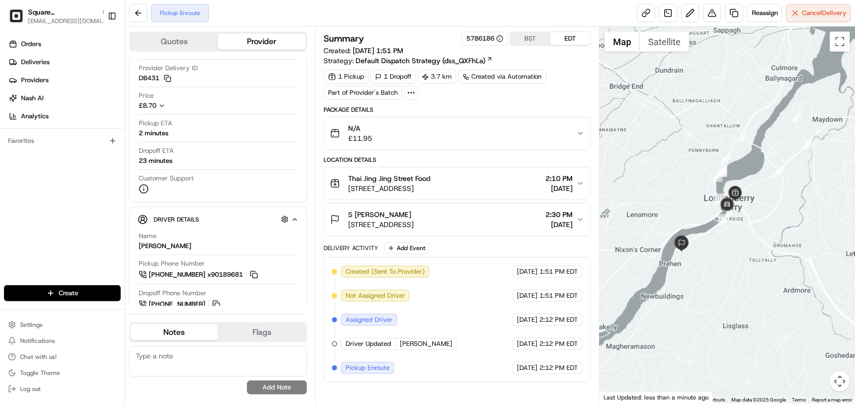
click at [392, 16] on div "Pickup Enroute Reassign Cancel Delivery" at bounding box center [490, 13] width 730 height 27
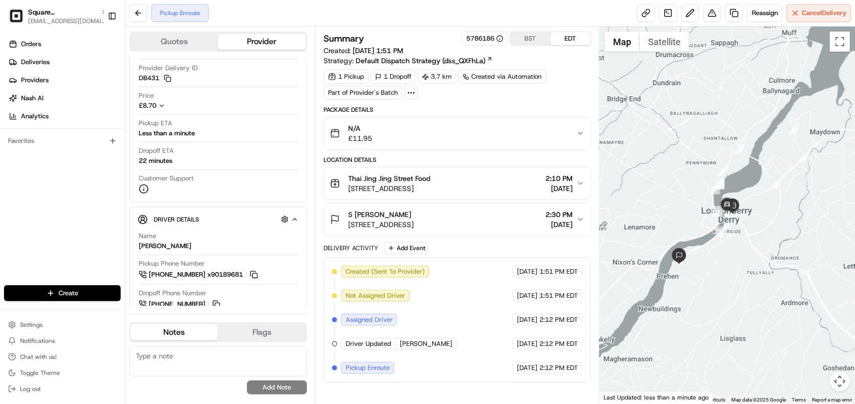
click at [268, 359] on textarea at bounding box center [218, 361] width 178 height 30
paste textarea "**Caller Information: Merchant **Reason for calling: Delivery information **Res…"
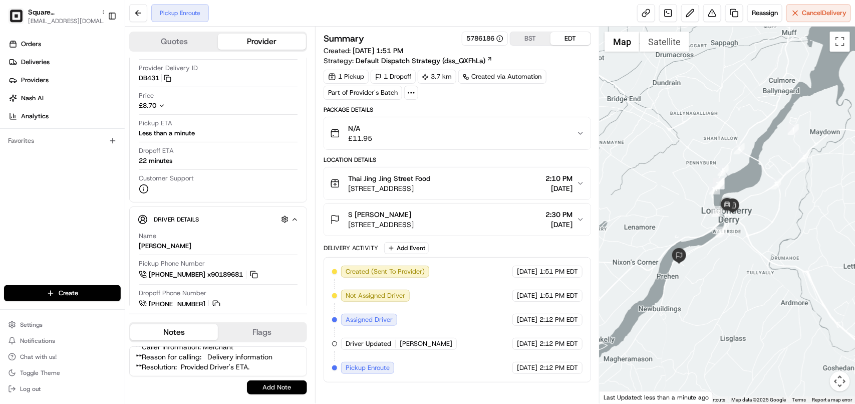
type textarea "**Caller Information: Merchant **Reason for calling: Delivery information **Res…"
click at [269, 388] on button "Add Note" at bounding box center [277, 387] width 60 height 14
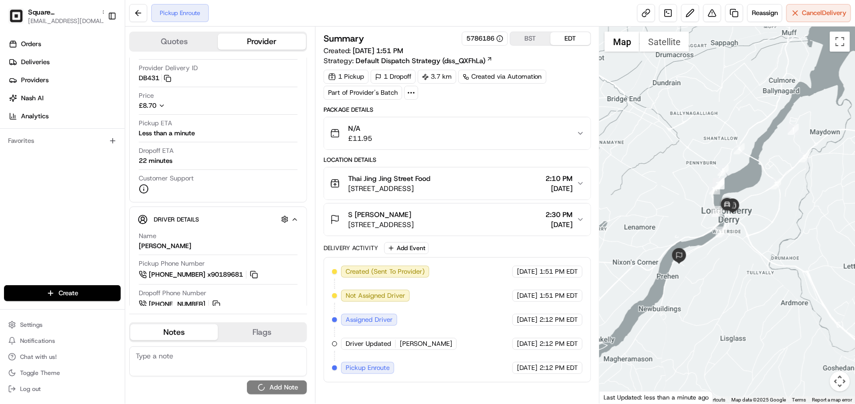
scroll to position [0, 0]
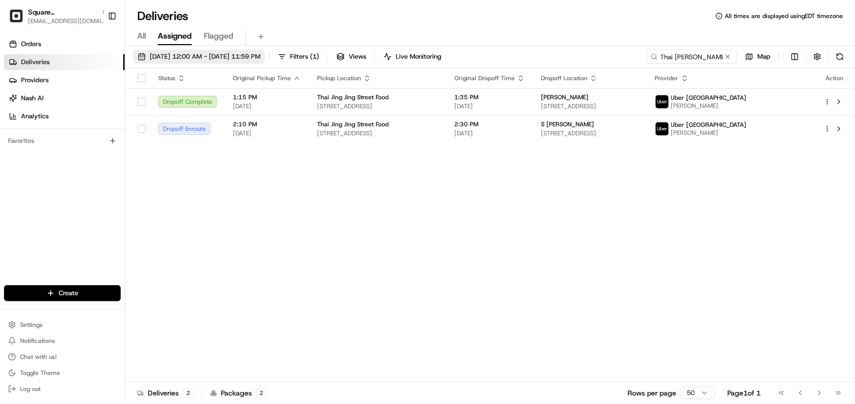
click at [253, 59] on span "08/01/2025 12:00 AM - 08/31/2025 11:59 PM" at bounding box center [205, 56] width 111 height 9
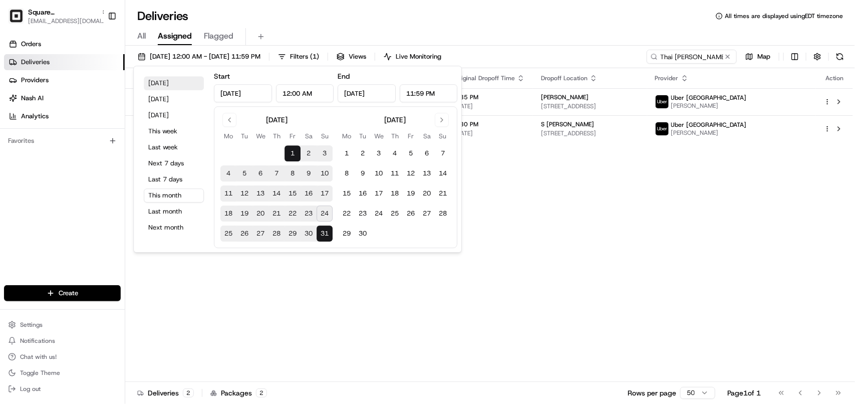
click at [184, 81] on button "Today" at bounding box center [174, 83] width 60 height 14
type input "Aug 24, 2025"
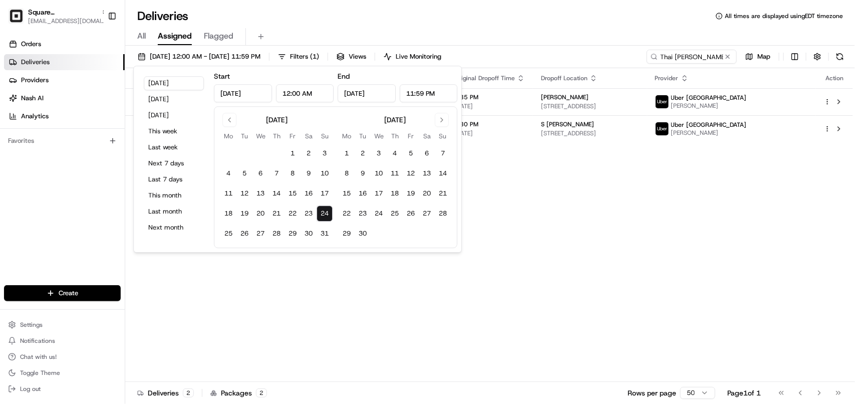
click at [646, 227] on div "Status Original Pickup Time Pickup Location Original Dropoff Time Dropoff Locat…" at bounding box center [489, 225] width 728 height 314
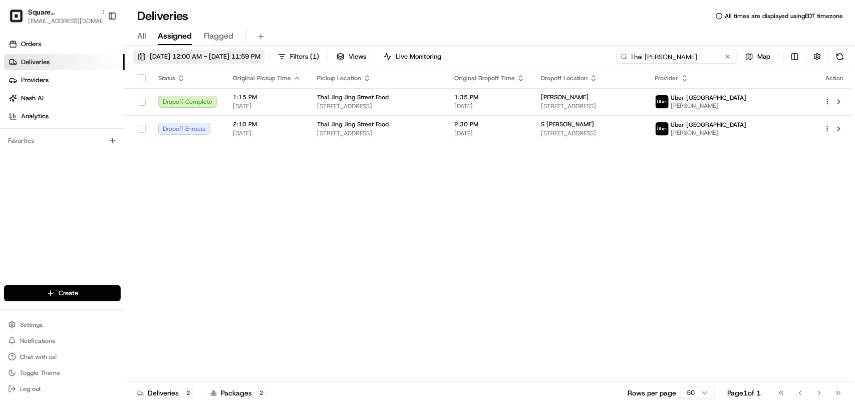
drag, startPoint x: 705, startPoint y: 57, endPoint x: 293, endPoint y: 56, distance: 412.2
click at [293, 56] on div "08/24/2025 12:00 AM - 08/24/2025 11:59 PM Filters ( 1 ) Views Live Monitoring T…" at bounding box center [490, 59] width 730 height 19
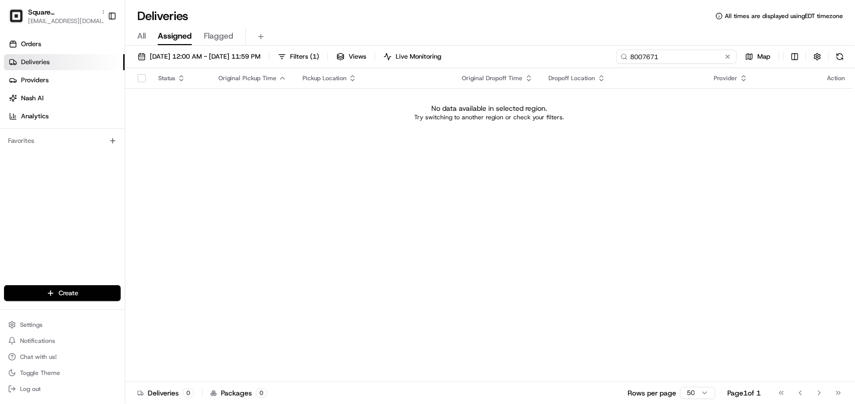
click at [638, 60] on input "8007671" at bounding box center [677, 57] width 120 height 14
type input "8007671"
click at [36, 9] on span "Square UK" at bounding box center [62, 12] width 69 height 10
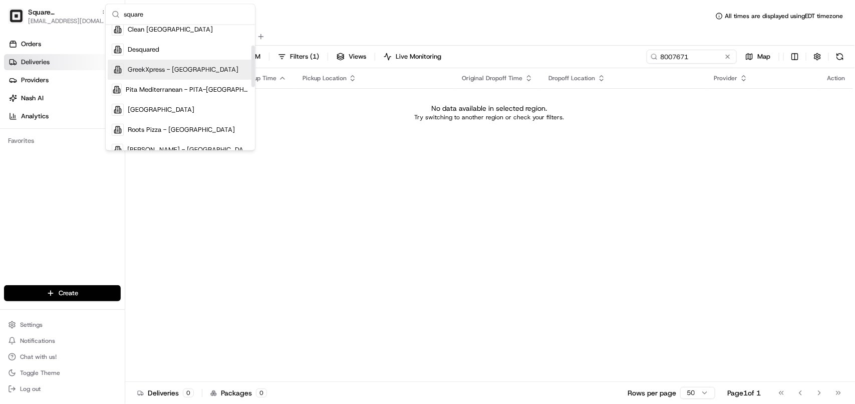
type input "square"
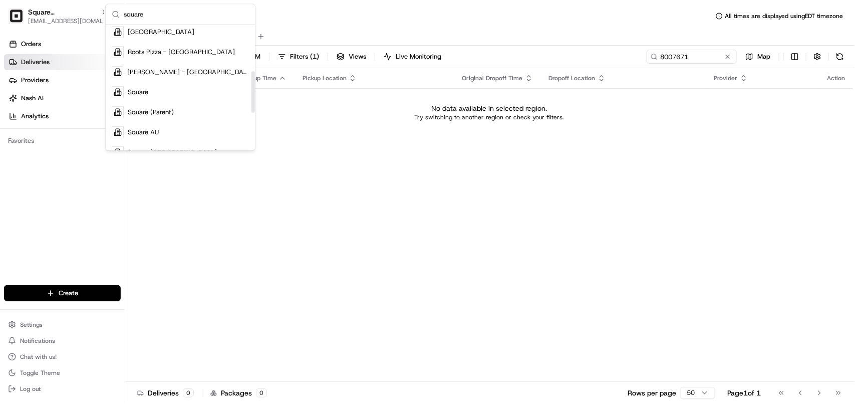
drag, startPoint x: 253, startPoint y: 68, endPoint x: 181, endPoint y: 99, distance: 78.3
click at [251, 94] on div "Suggestions" at bounding box center [253, 92] width 4 height 42
click at [178, 96] on div "Square" at bounding box center [180, 91] width 145 height 20
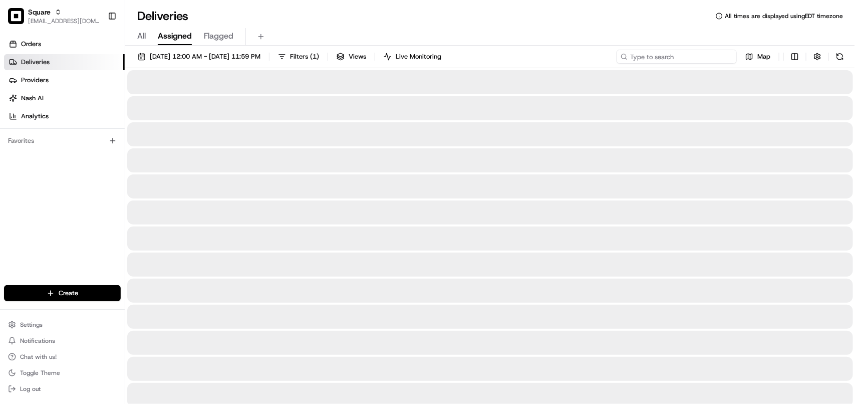
click at [677, 59] on input at bounding box center [677, 57] width 120 height 14
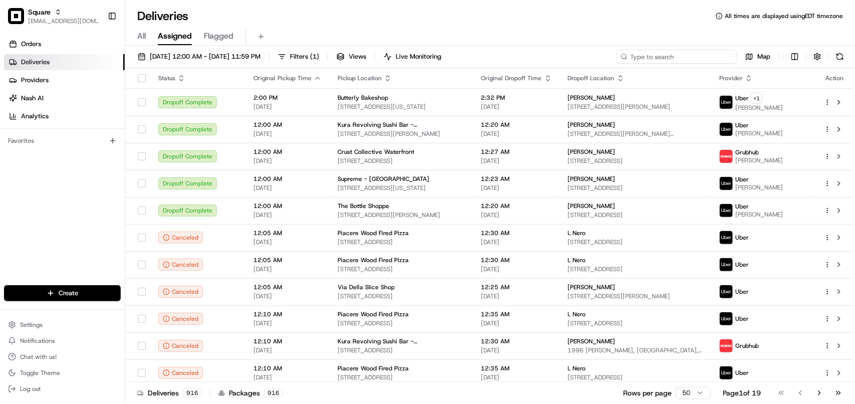
click at [679, 58] on input at bounding box center [677, 57] width 120 height 14
paste input "8007671"
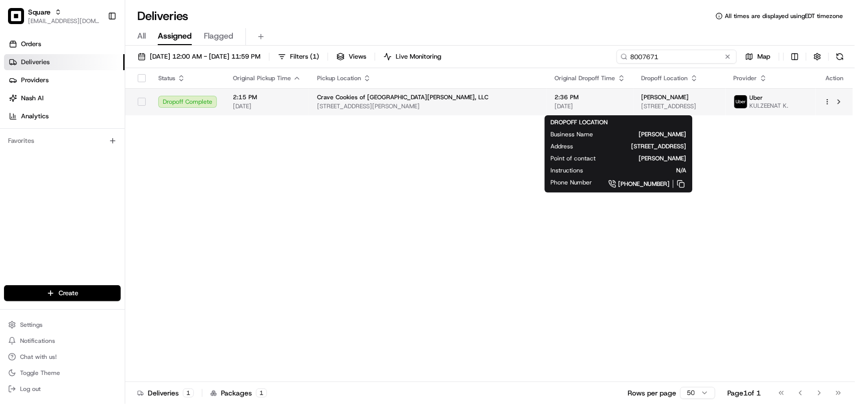
type input "8007671"
click at [642, 106] on span "[STREET_ADDRESS]" at bounding box center [680, 106] width 76 height 8
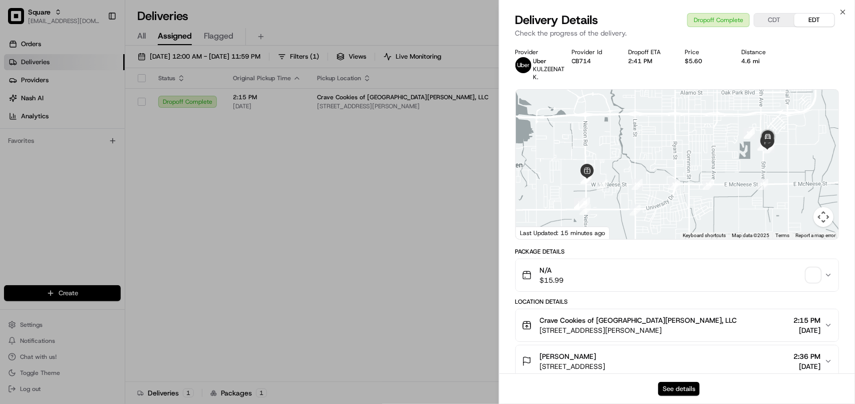
click at [688, 389] on button "See details" at bounding box center [679, 389] width 42 height 14
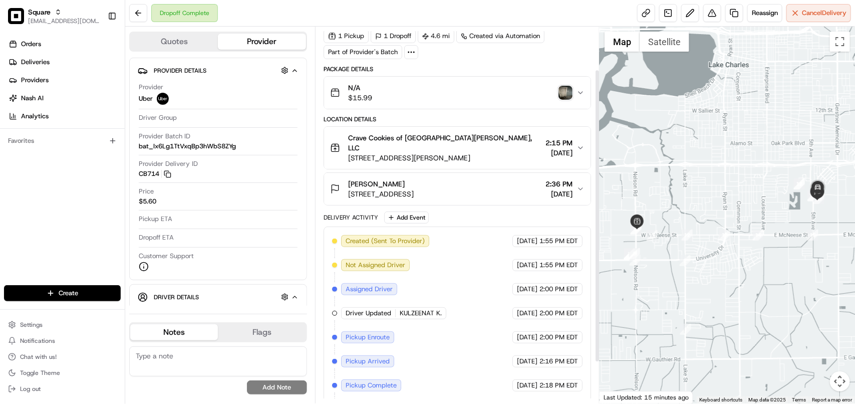
scroll to position [63, 0]
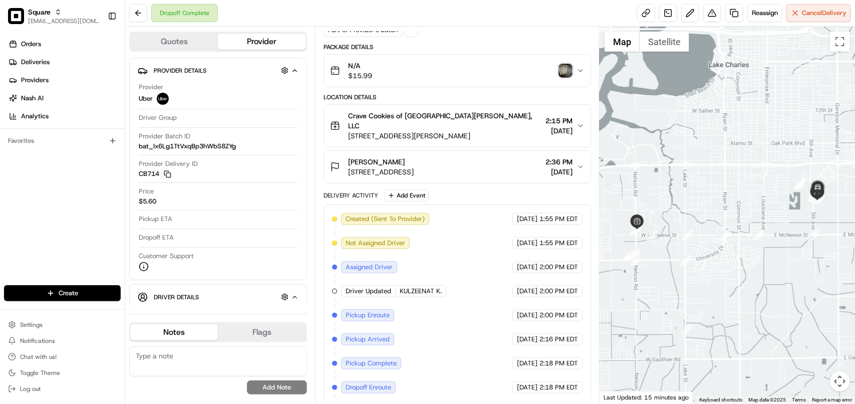
click at [572, 167] on span "[DATE]" at bounding box center [558, 172] width 27 height 10
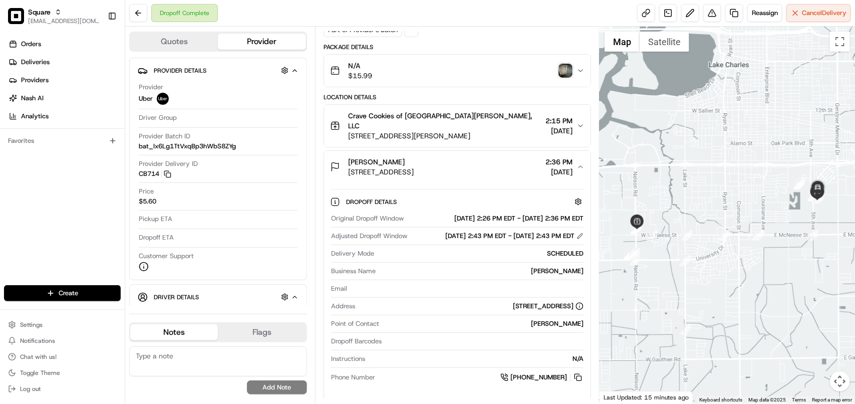
click at [571, 77] on img "button" at bounding box center [565, 71] width 14 height 14
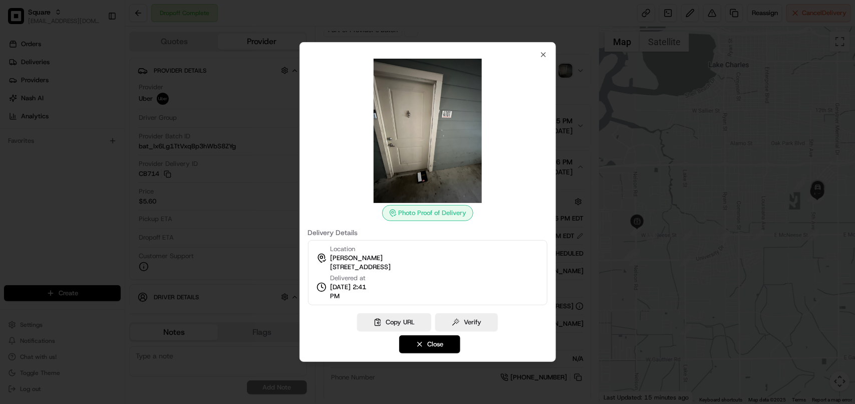
copy span "[STREET_ADDRESS]"
drag, startPoint x: 377, startPoint y: 273, endPoint x: 331, endPoint y: 264, distance: 46.5
click at [331, 264] on span "[STREET_ADDRESS]" at bounding box center [360, 266] width 61 height 9
click at [423, 163] on img at bounding box center [428, 131] width 144 height 144
click at [378, 263] on span "[STREET_ADDRESS]" at bounding box center [360, 266] width 61 height 9
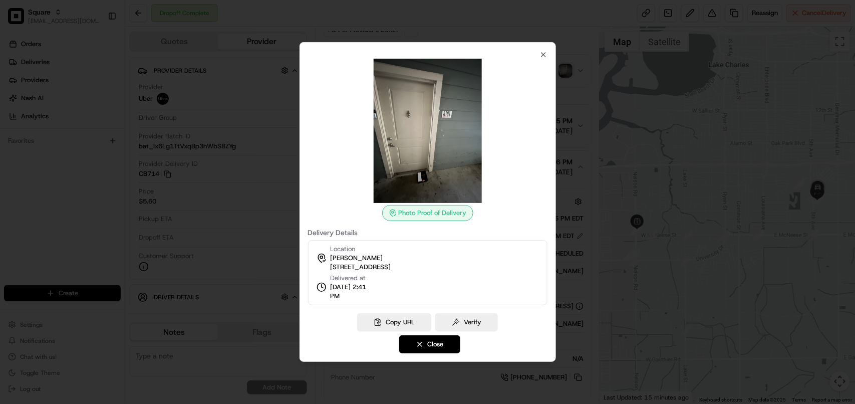
copy span "[STREET_ADDRESS]"
drag, startPoint x: 370, startPoint y: 273, endPoint x: 329, endPoint y: 264, distance: 41.7
click at [329, 264] on div "Location [PERSON_NAME] [STREET_ADDRESS]" at bounding box center [353, 257] width 75 height 27
click at [541, 51] on icon "button" at bounding box center [543, 55] width 8 height 8
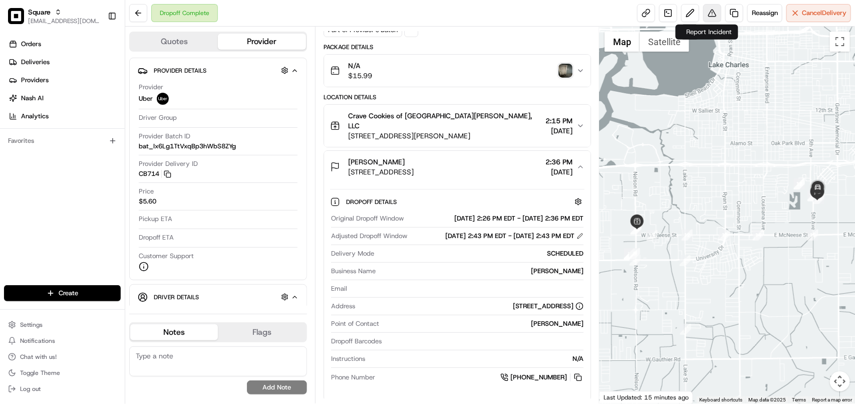
click at [707, 11] on button at bounding box center [712, 13] width 18 height 18
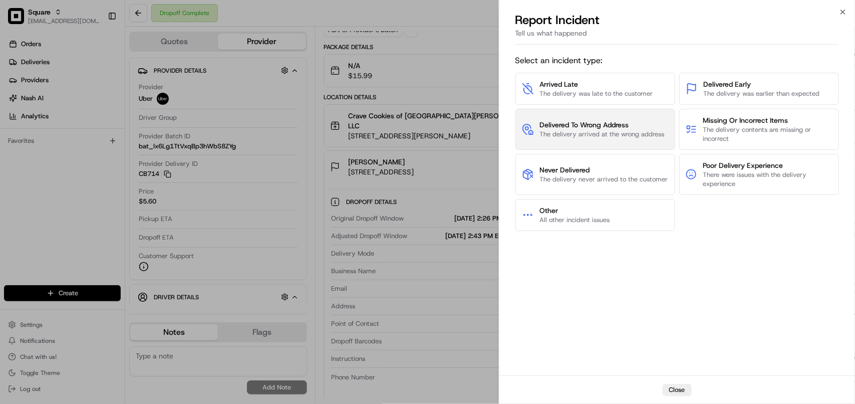
click at [614, 130] on span "The delivery arrived at the wrong address" at bounding box center [602, 134] width 125 height 9
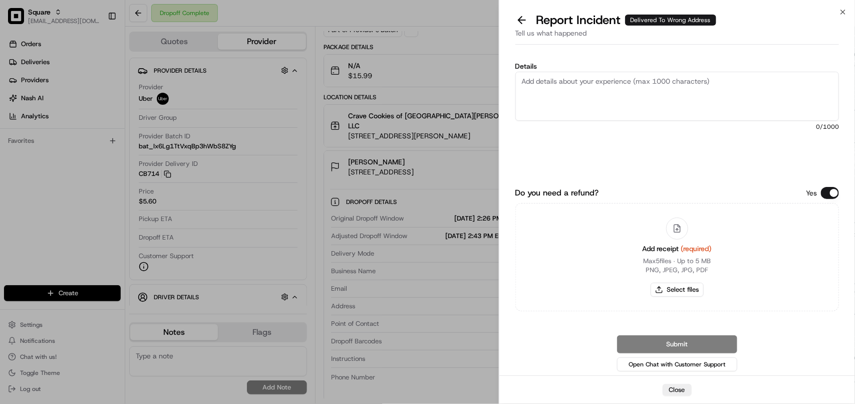
click at [607, 97] on textarea "Details" at bounding box center [677, 96] width 324 height 49
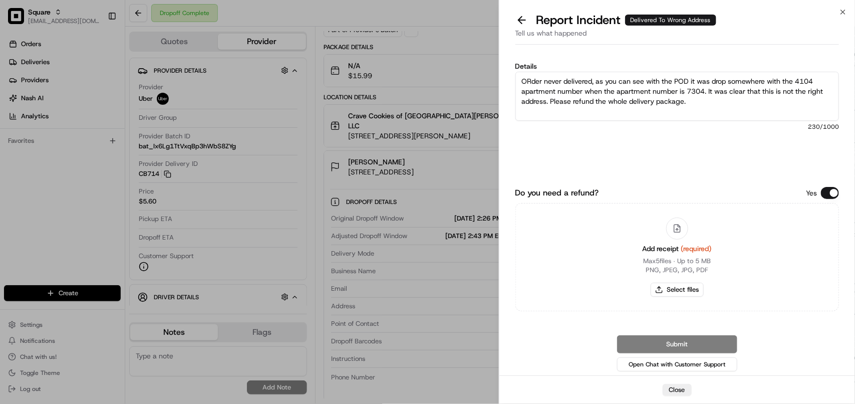
type textarea "ORder never delivered, as you can see with the POD it was drop somewhere with t…"
click at [815, 196] on div "Yes" at bounding box center [822, 193] width 33 height 12
click at [828, 188] on button "Do you need a refund?" at bounding box center [830, 193] width 18 height 12
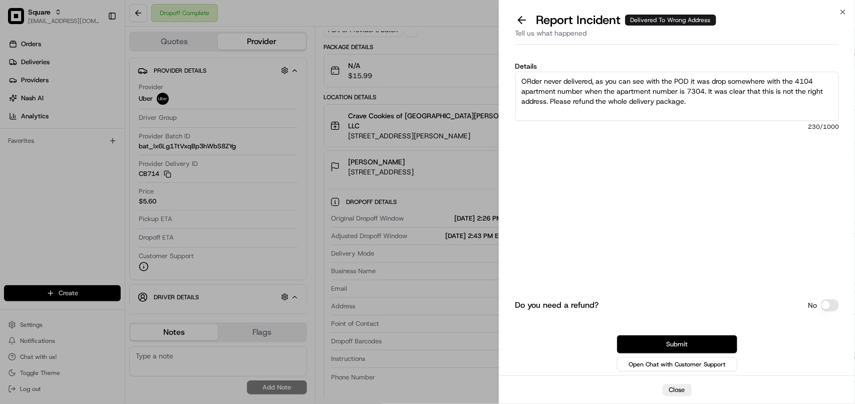
click at [707, 342] on button "Submit" at bounding box center [677, 344] width 120 height 18
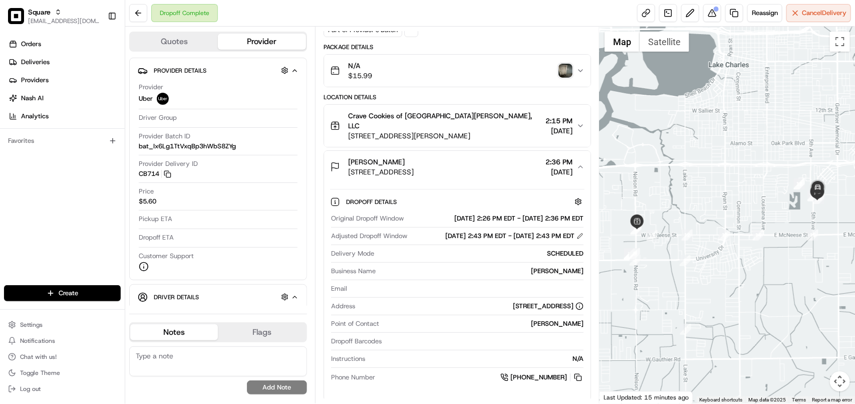
click at [217, 365] on textarea at bounding box center [218, 361] width 178 height 30
paste textarea "**Caller Information: Customer **Reason for calling: Order never delivered **Re…"
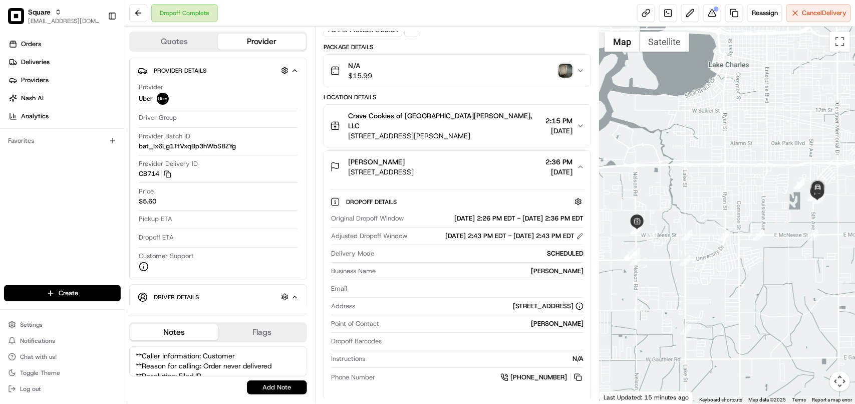
scroll to position [14, 0]
type textarea "**Caller Information: Customer **Reason for calling: Order never delivered **Re…"
click at [265, 388] on button "Add Note" at bounding box center [277, 387] width 60 height 14
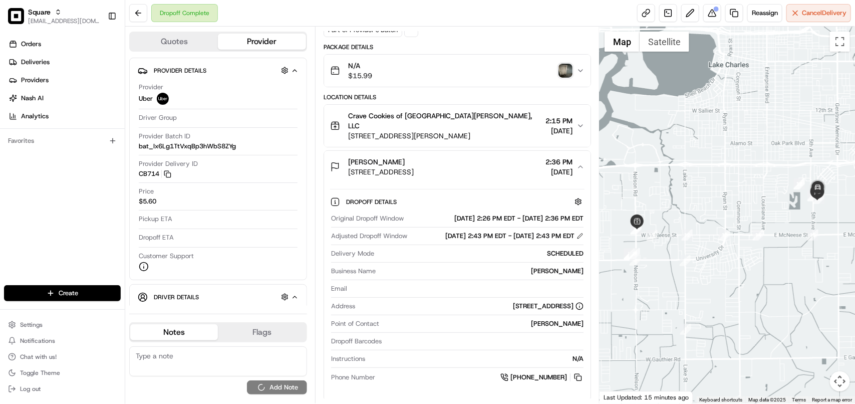
scroll to position [0, 0]
